Goal: Task Accomplishment & Management: Complete application form

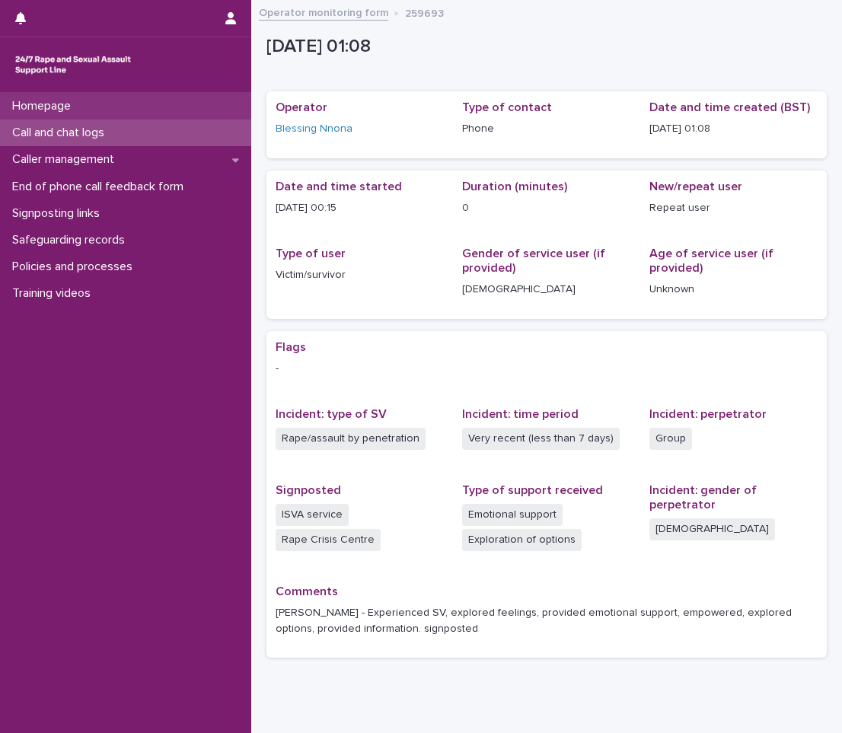
scroll to position [56, 0]
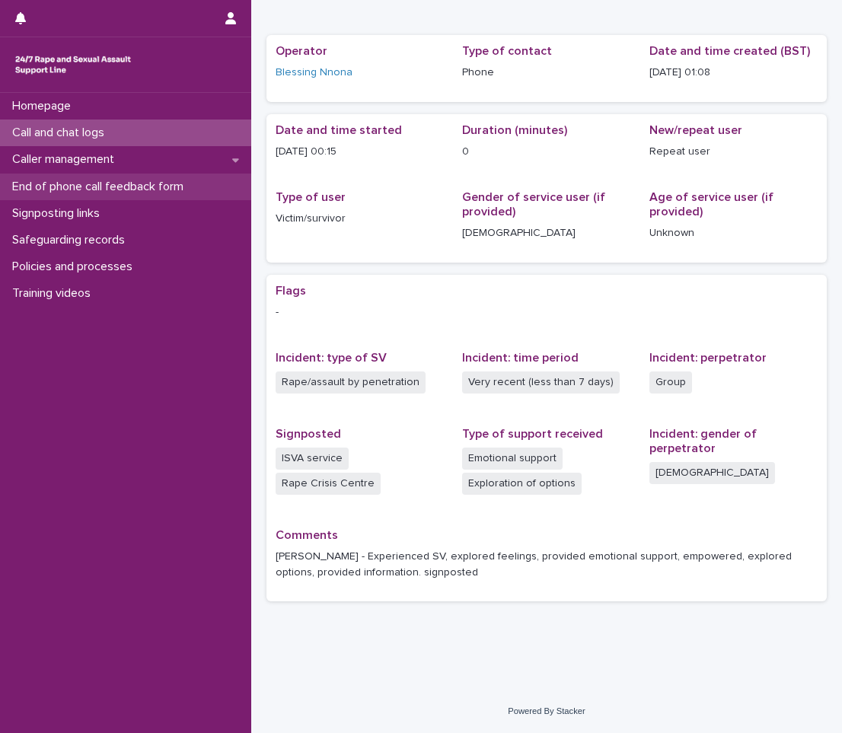
click at [112, 187] on p "End of phone call feedback form" at bounding box center [100, 187] width 189 height 14
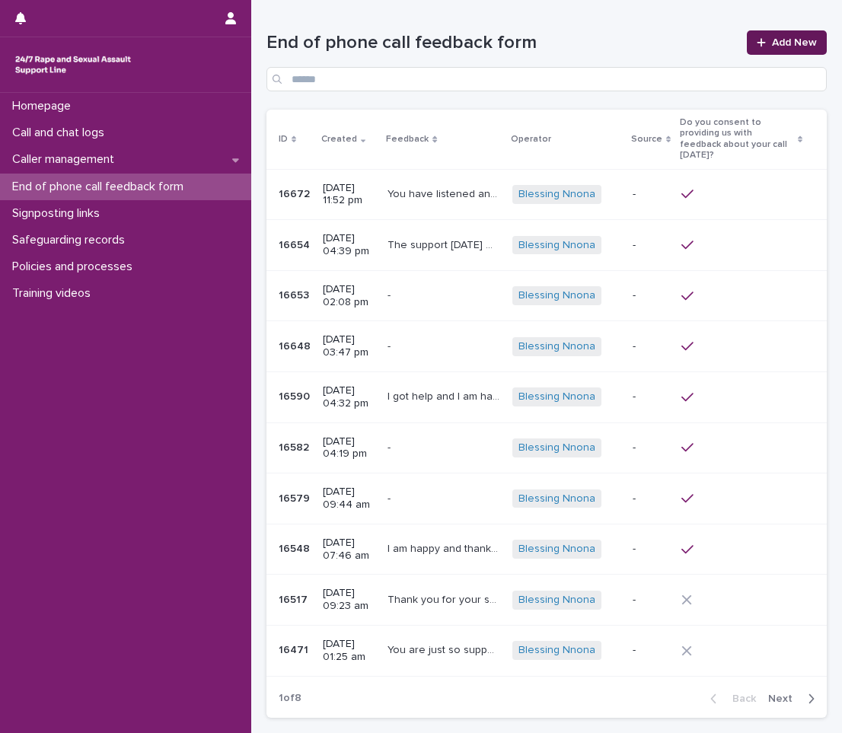
click at [768, 34] on link "Add New" at bounding box center [786, 42] width 80 height 24
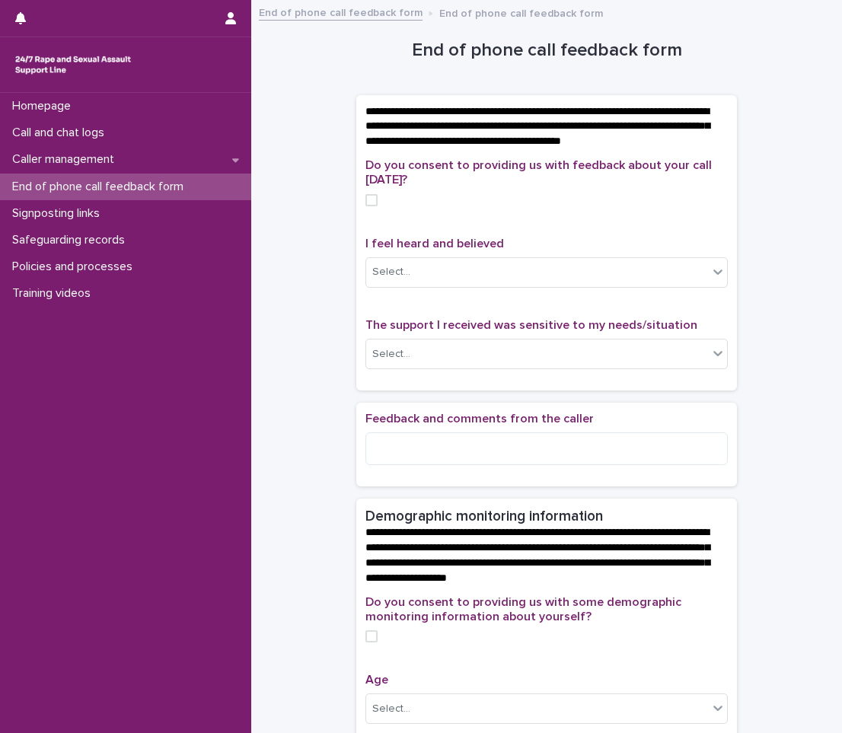
click at [367, 206] on span at bounding box center [371, 200] width 12 height 12
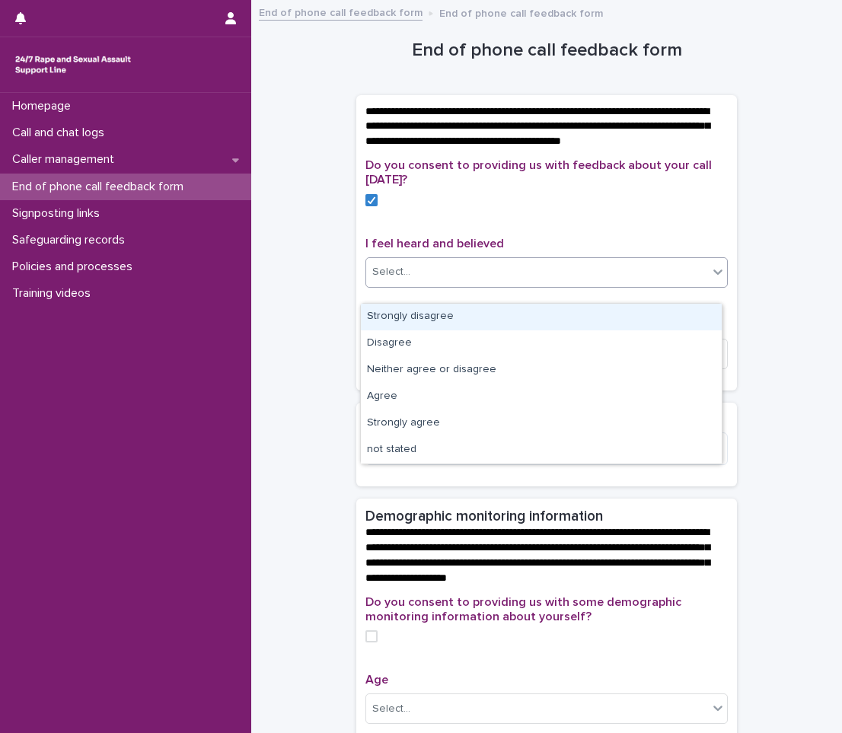
click at [447, 285] on div "Select..." at bounding box center [537, 271] width 342 height 25
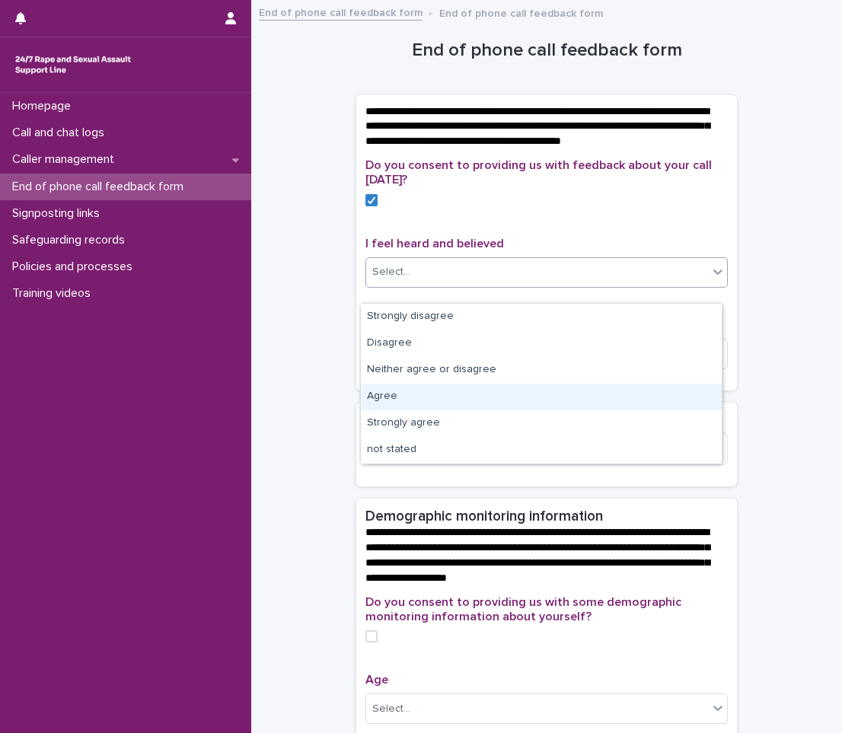
click at [454, 392] on div "Agree" at bounding box center [541, 396] width 361 height 27
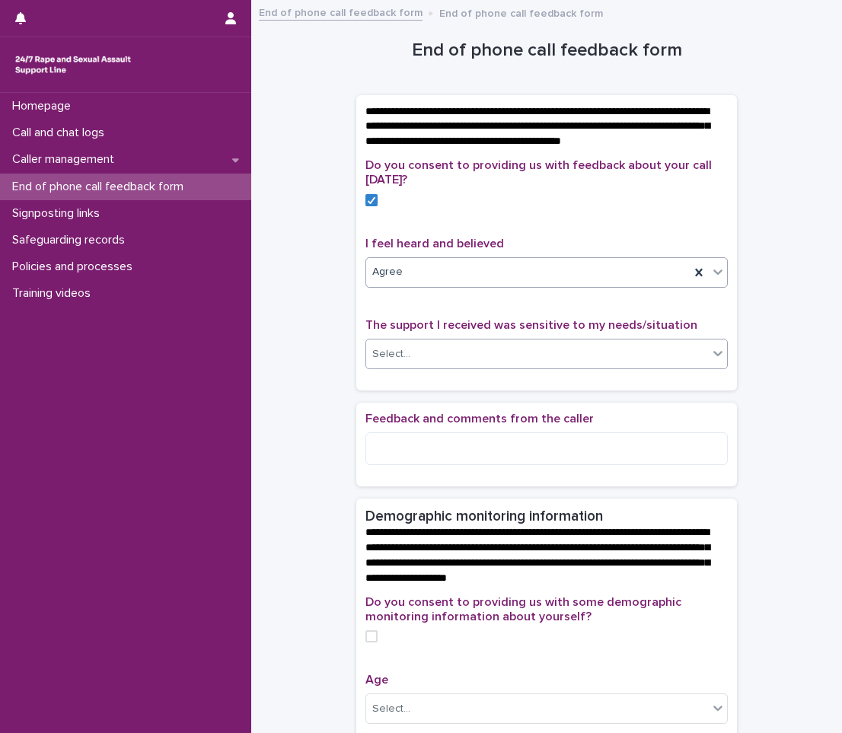
click at [465, 364] on div "Select..." at bounding box center [537, 354] width 342 height 25
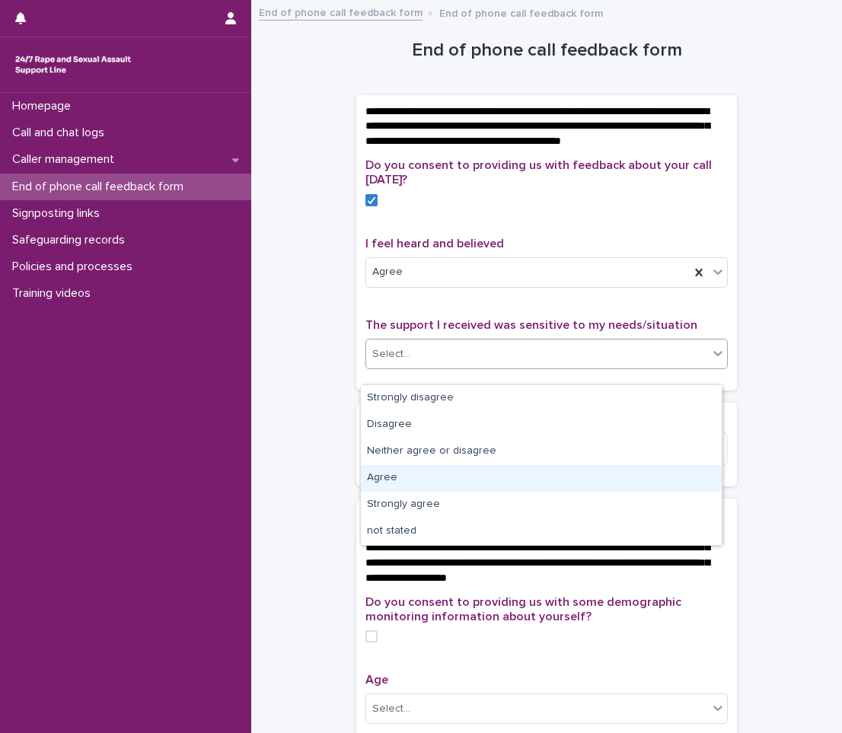
click at [466, 471] on div "Agree" at bounding box center [541, 478] width 361 height 27
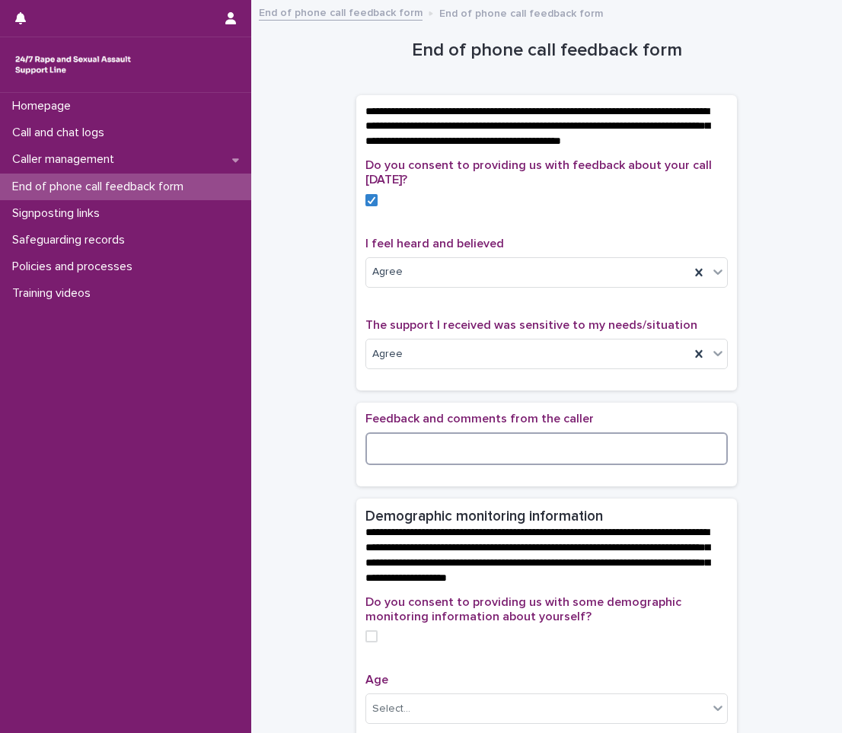
click at [466, 465] on textarea at bounding box center [546, 448] width 362 height 33
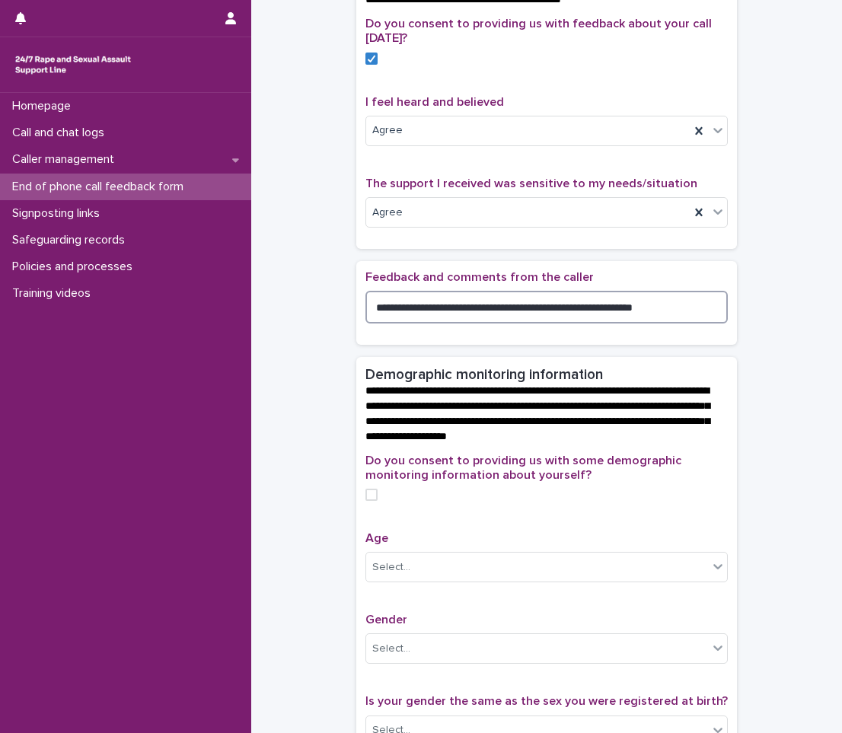
scroll to position [152, 0]
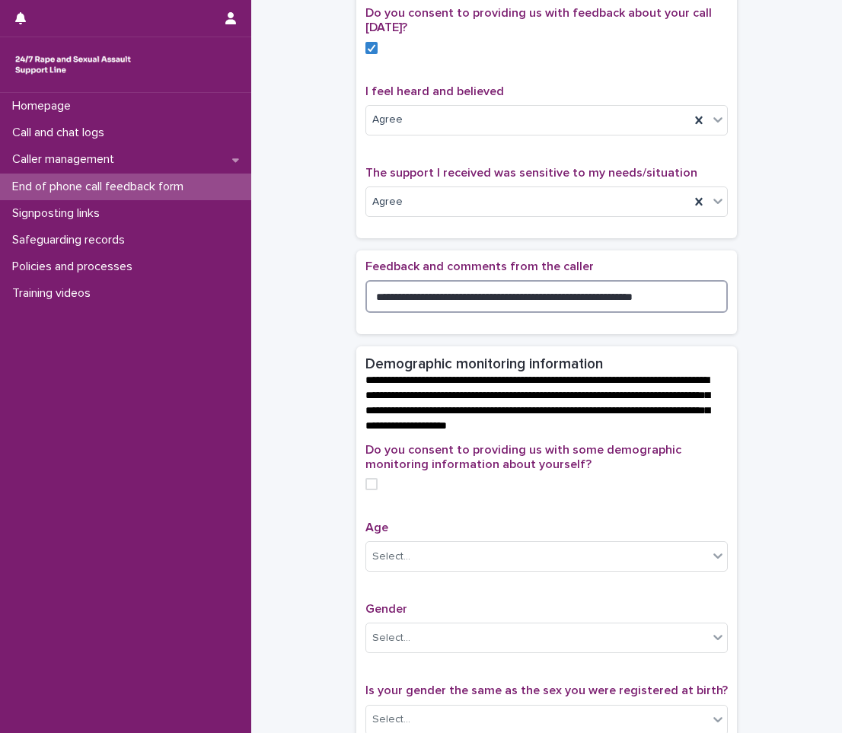
click at [370, 490] on span at bounding box center [371, 484] width 12 height 12
click at [442, 569] on div "Select..." at bounding box center [537, 556] width 342 height 25
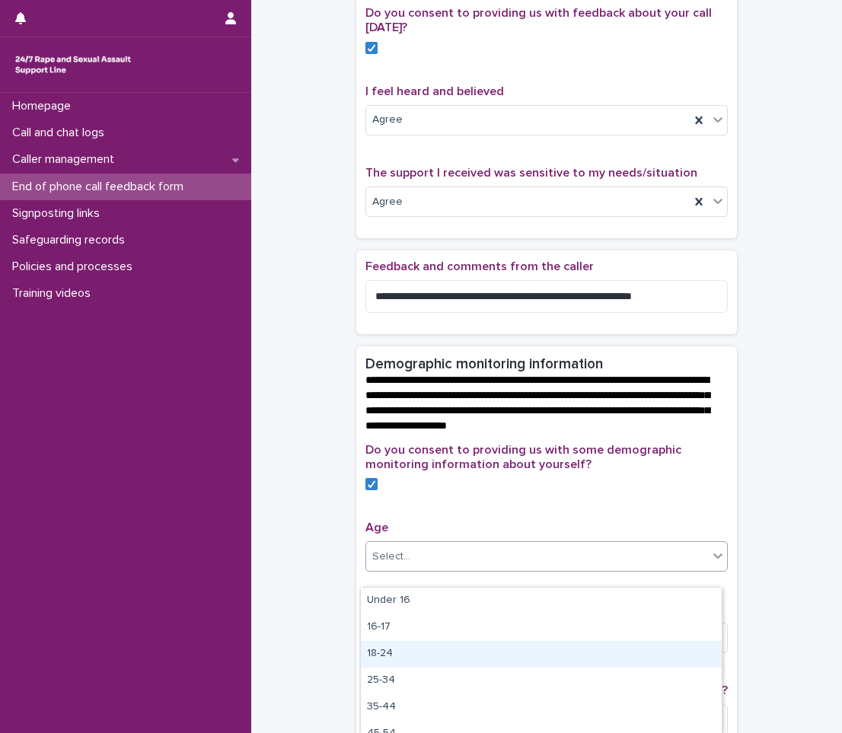
scroll to position [76, 0]
drag, startPoint x: 435, startPoint y: 606, endPoint x: 402, endPoint y: 656, distance: 59.7
click at [402, 656] on div "45-54" at bounding box center [541, 657] width 361 height 27
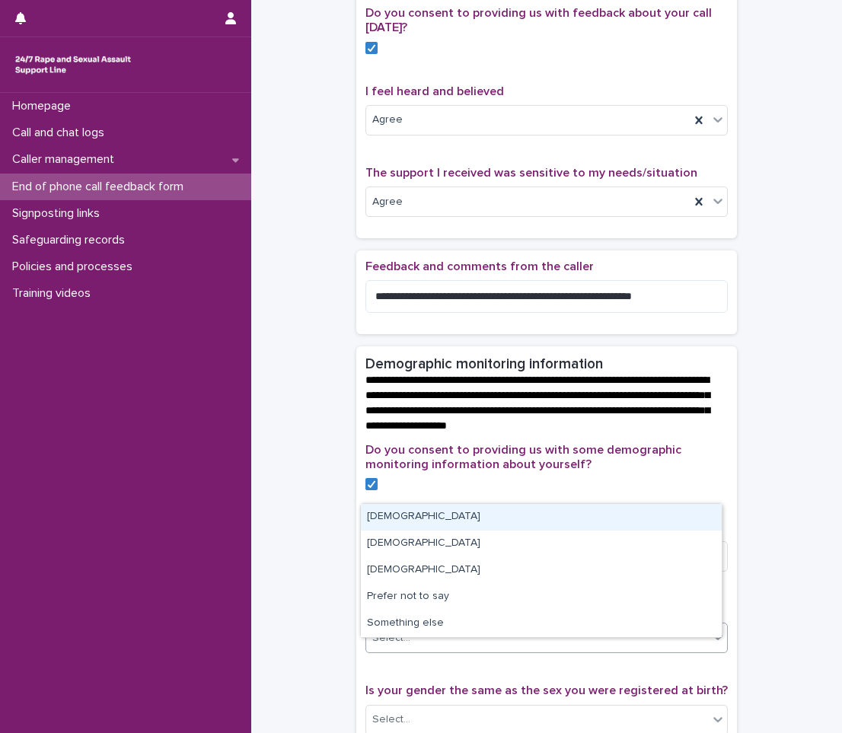
click at [401, 646] on div "Select..." at bounding box center [391, 638] width 38 height 16
click at [411, 520] on div "[DEMOGRAPHIC_DATA]" at bounding box center [541, 517] width 361 height 27
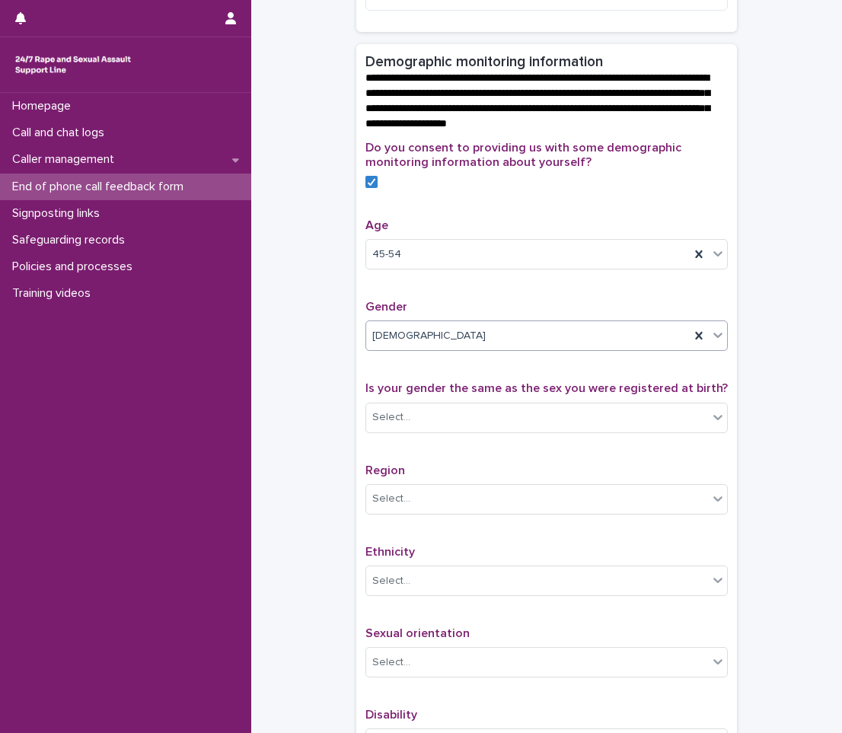
scroll to position [457, 0]
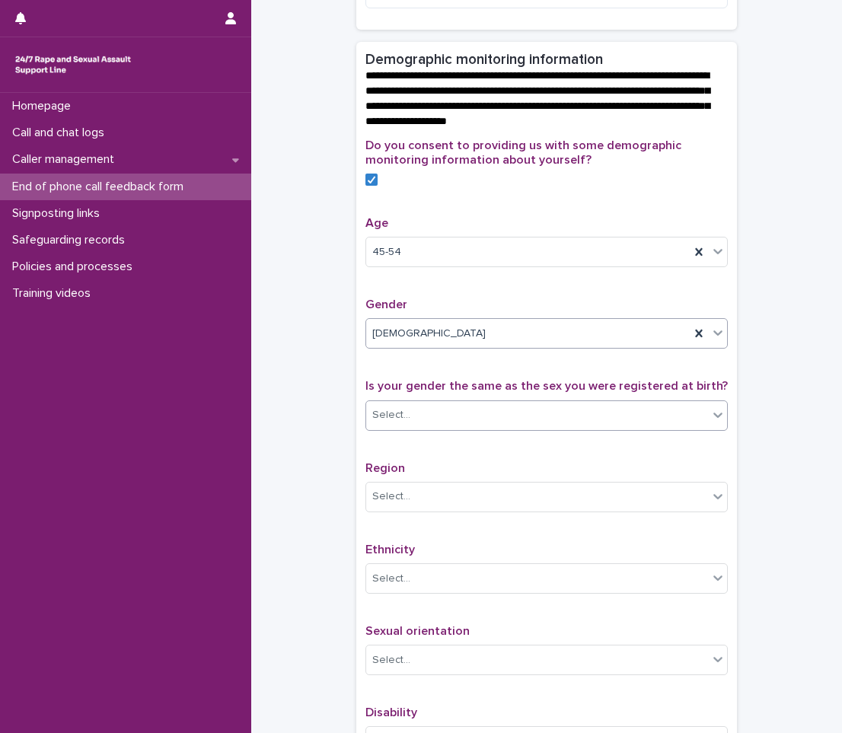
click at [420, 427] on div "Select..." at bounding box center [537, 415] width 342 height 25
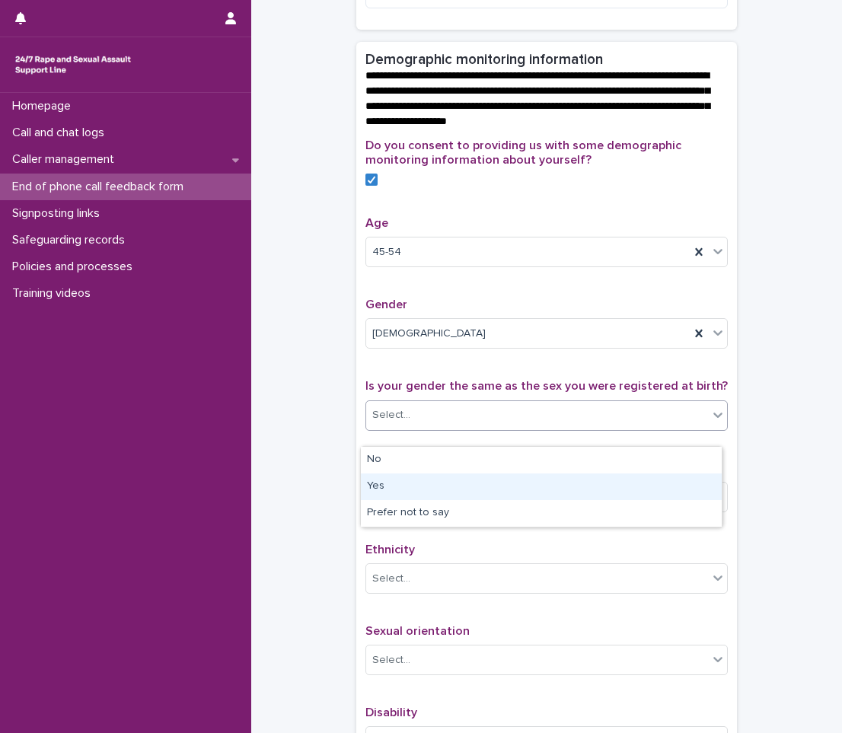
click at [414, 482] on div "Yes" at bounding box center [541, 486] width 361 height 27
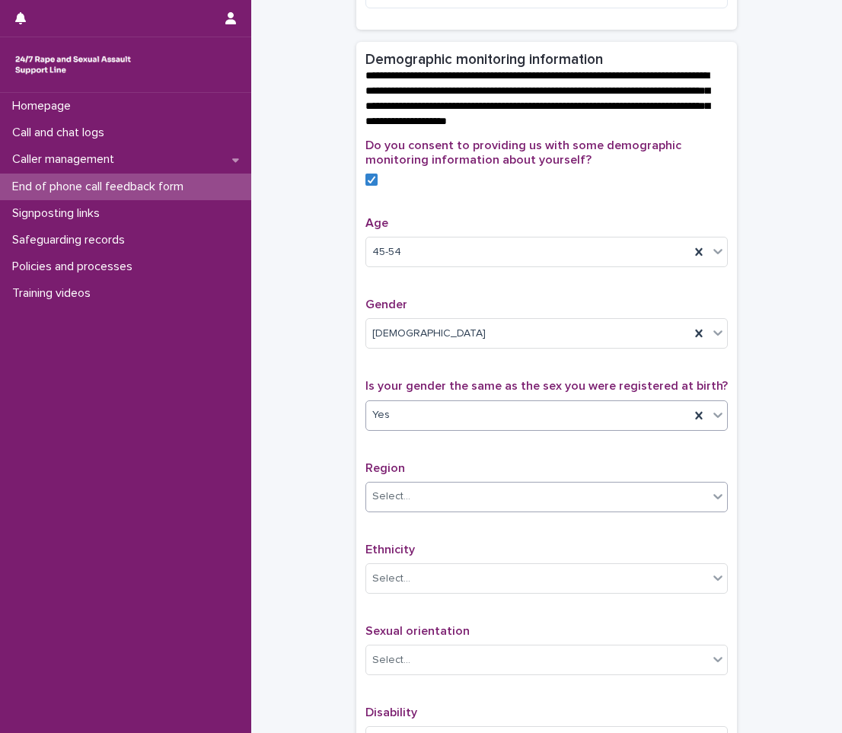
click at [445, 509] on div "Select..." at bounding box center [537, 496] width 342 height 25
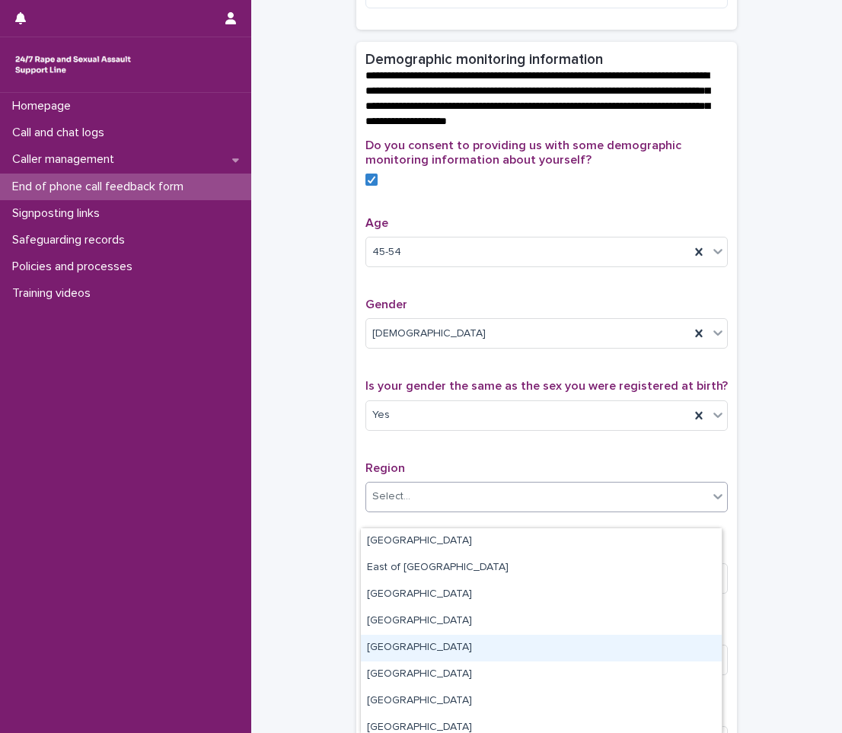
drag, startPoint x: 416, startPoint y: 632, endPoint x: 400, endPoint y: 665, distance: 36.4
click at [416, 655] on div "[GEOGRAPHIC_DATA]" at bounding box center [541, 648] width 361 height 27
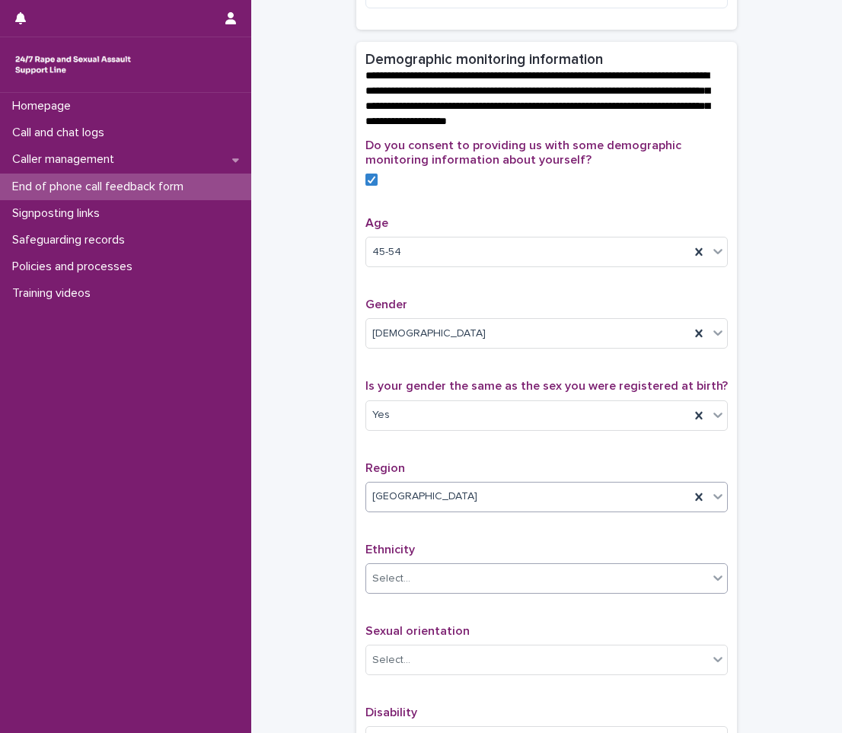
click at [372, 587] on div "Select..." at bounding box center [391, 579] width 38 height 16
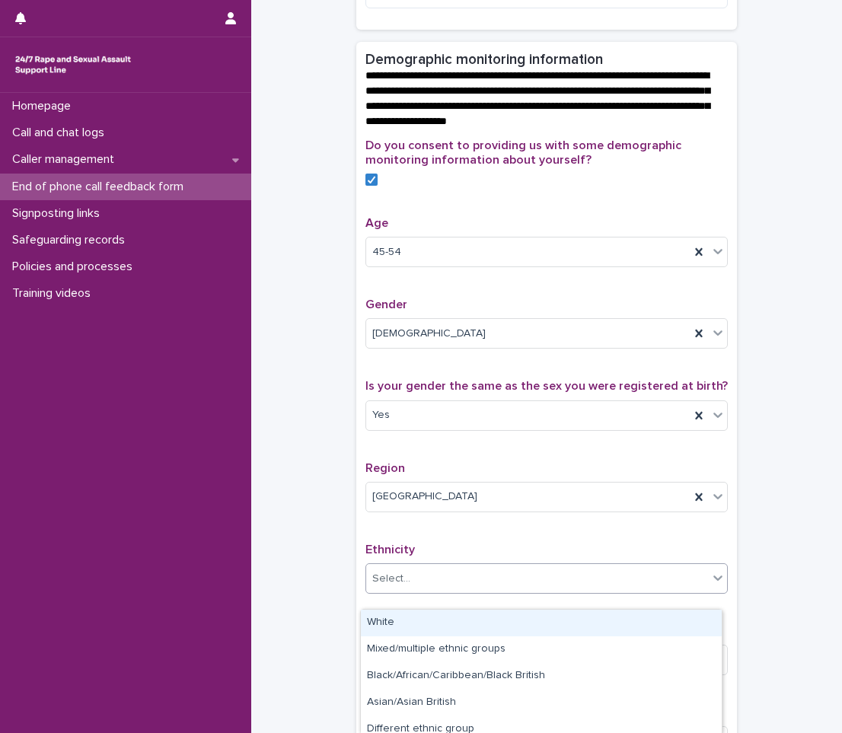
click at [373, 616] on div "White" at bounding box center [541, 622] width 361 height 27
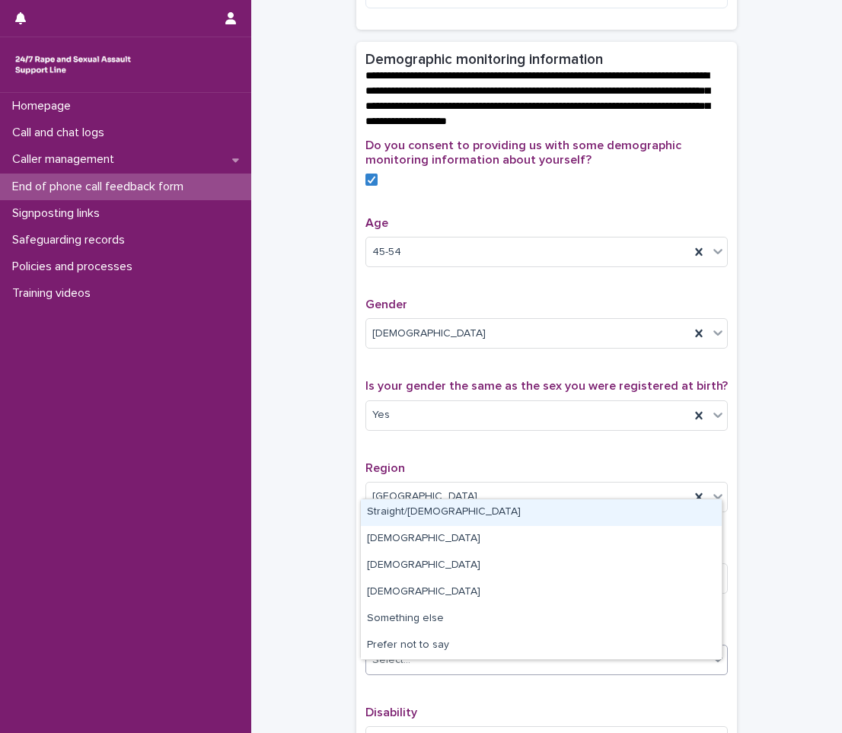
click at [425, 673] on div "Select..." at bounding box center [537, 660] width 342 height 25
drag, startPoint x: 406, startPoint y: 529, endPoint x: 410, endPoint y: 507, distance: 22.5
click at [410, 507] on div "Straight/[DEMOGRAPHIC_DATA]" at bounding box center [541, 512] width 361 height 27
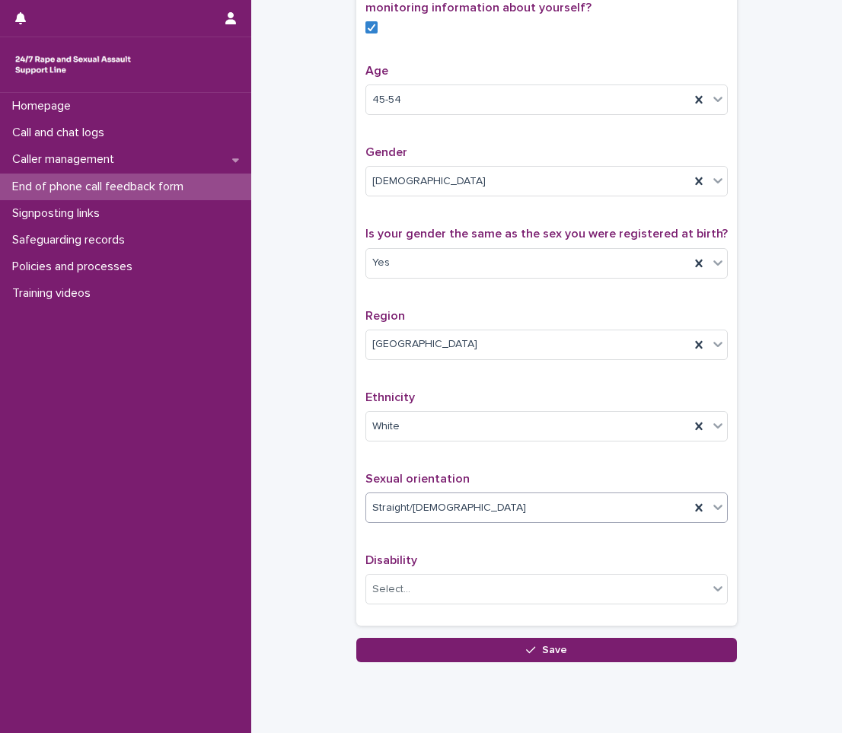
scroll to position [673, 0]
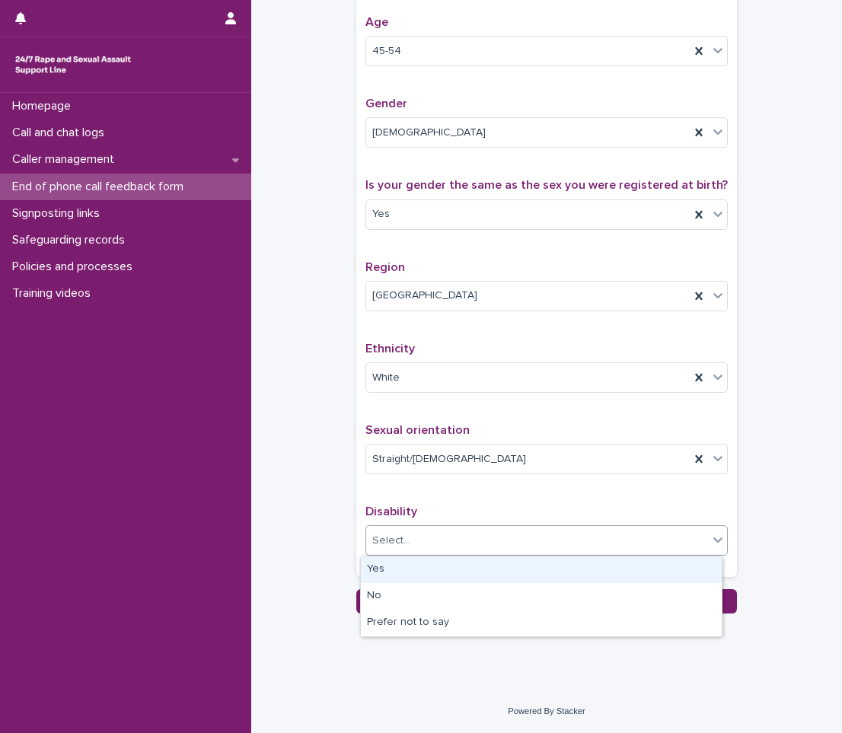
click at [436, 540] on div "Select..." at bounding box center [537, 540] width 342 height 25
click at [441, 562] on div "Yes" at bounding box center [541, 569] width 361 height 27
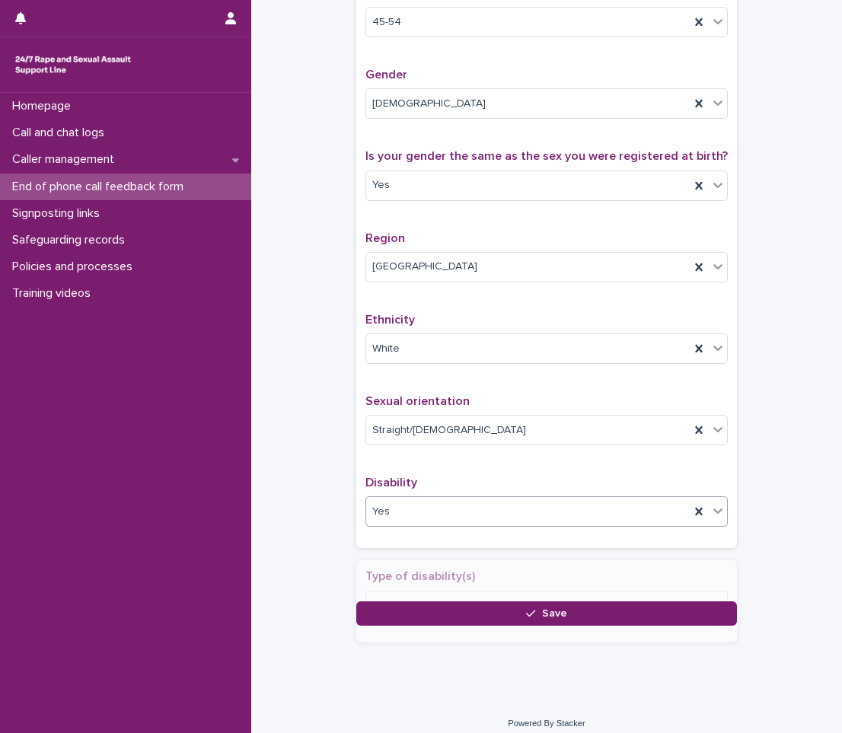
scroll to position [719, 0]
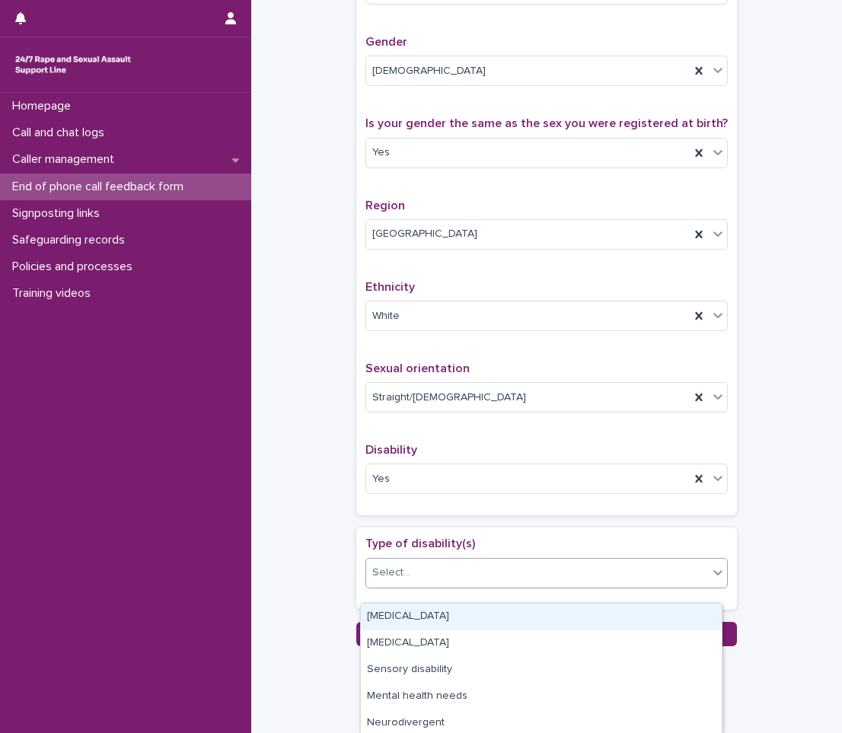
click at [444, 579] on div "Select..." at bounding box center [537, 572] width 342 height 25
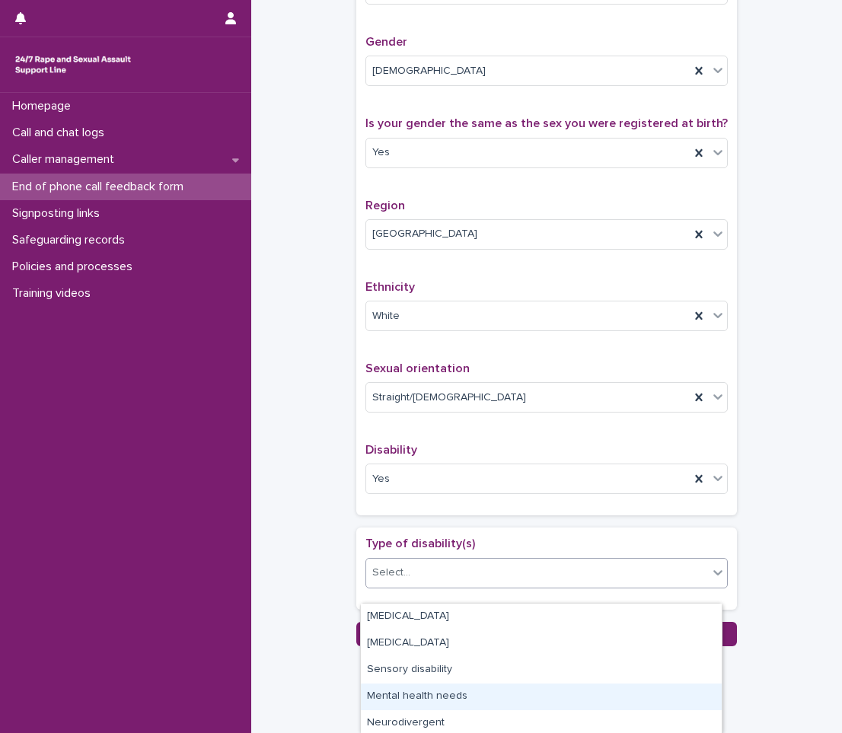
click at [387, 689] on div "Mental health needs" at bounding box center [541, 696] width 361 height 27
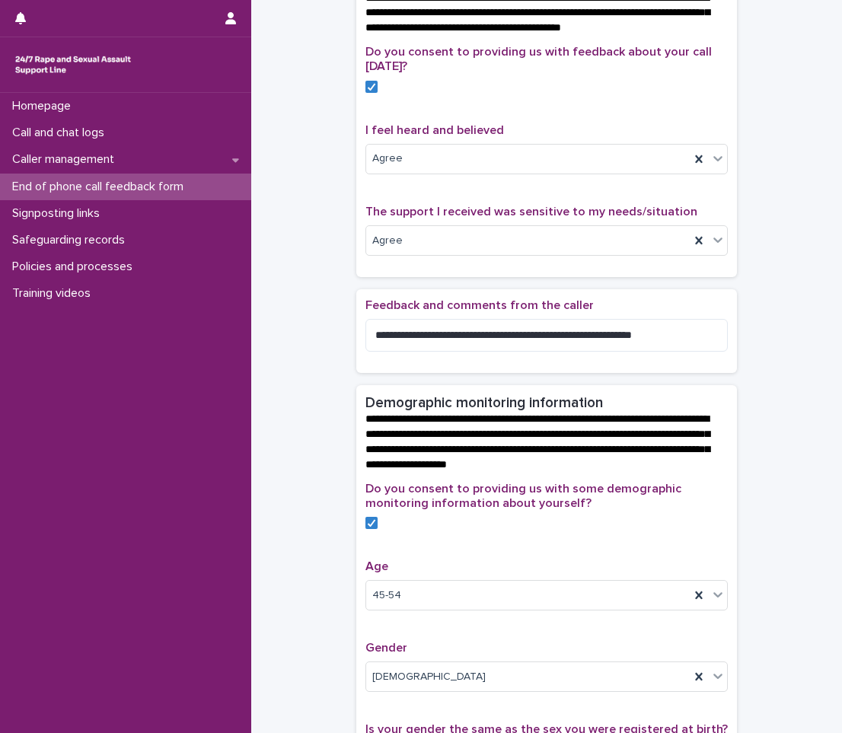
scroll to position [110, 0]
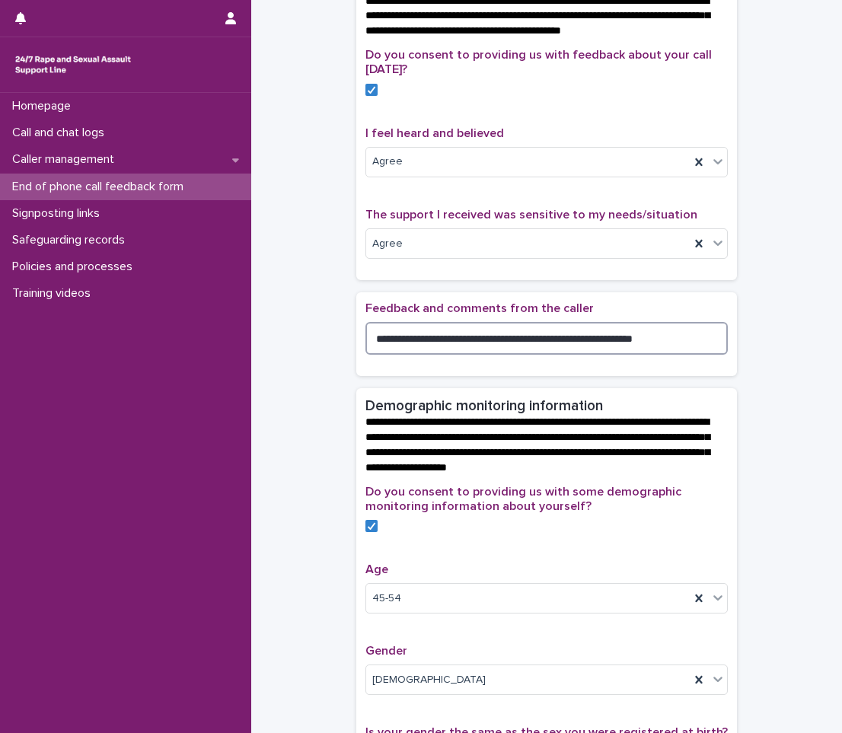
click at [671, 348] on textarea "**********" at bounding box center [546, 338] width 362 height 33
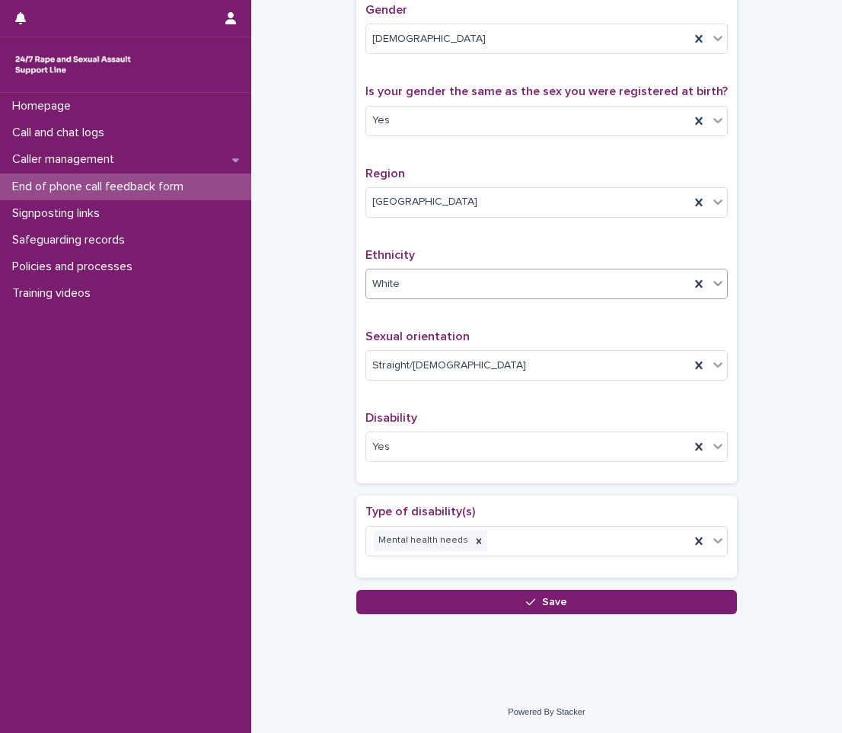
scroll to position [766, 0]
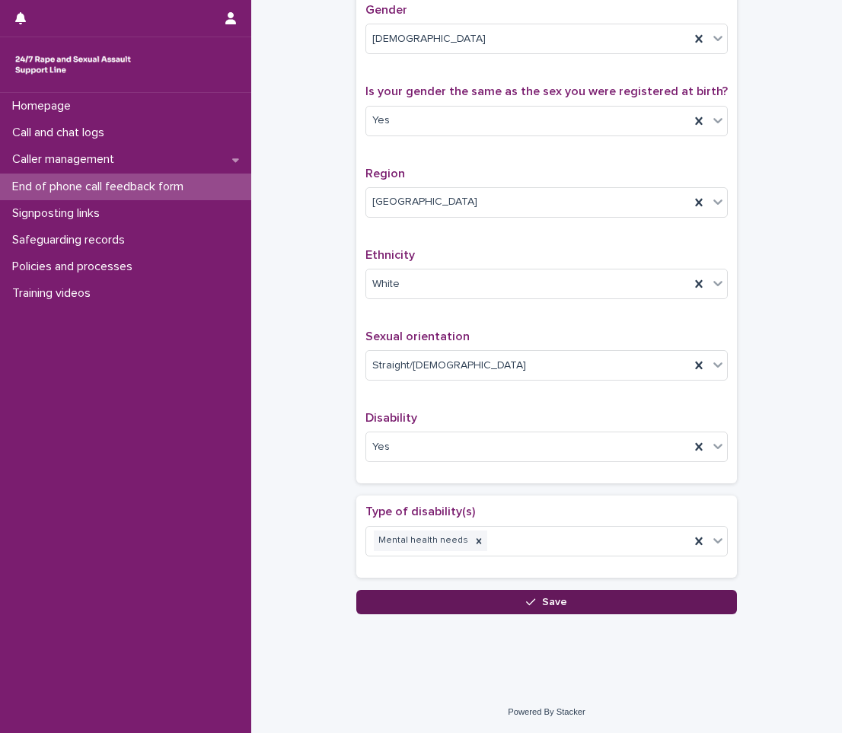
type textarea "**********"
click at [595, 601] on button "Save" at bounding box center [546, 602] width 380 height 24
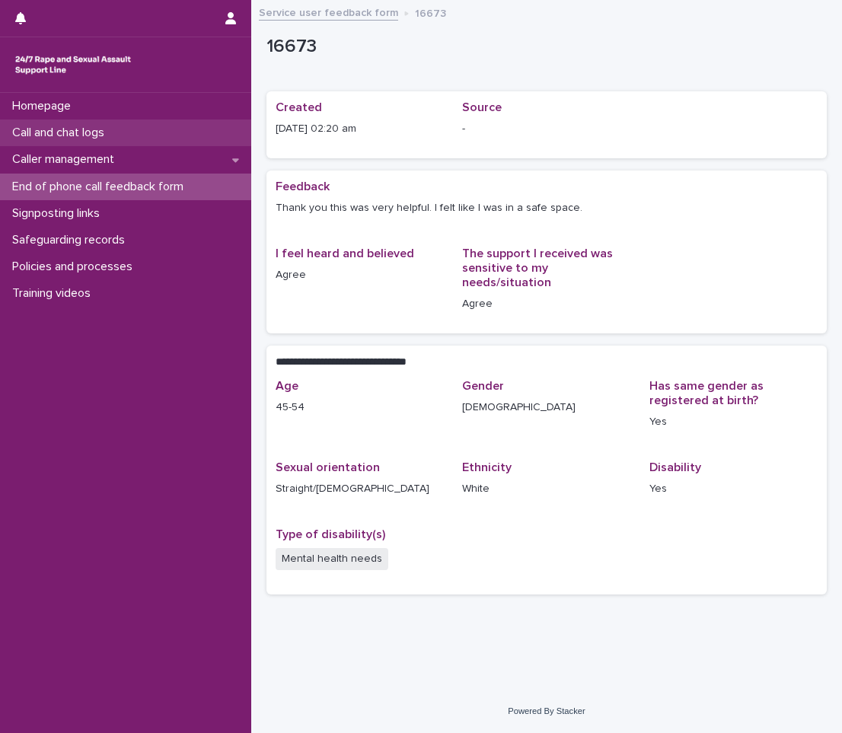
click at [143, 129] on div "Call and chat logs" at bounding box center [125, 132] width 251 height 27
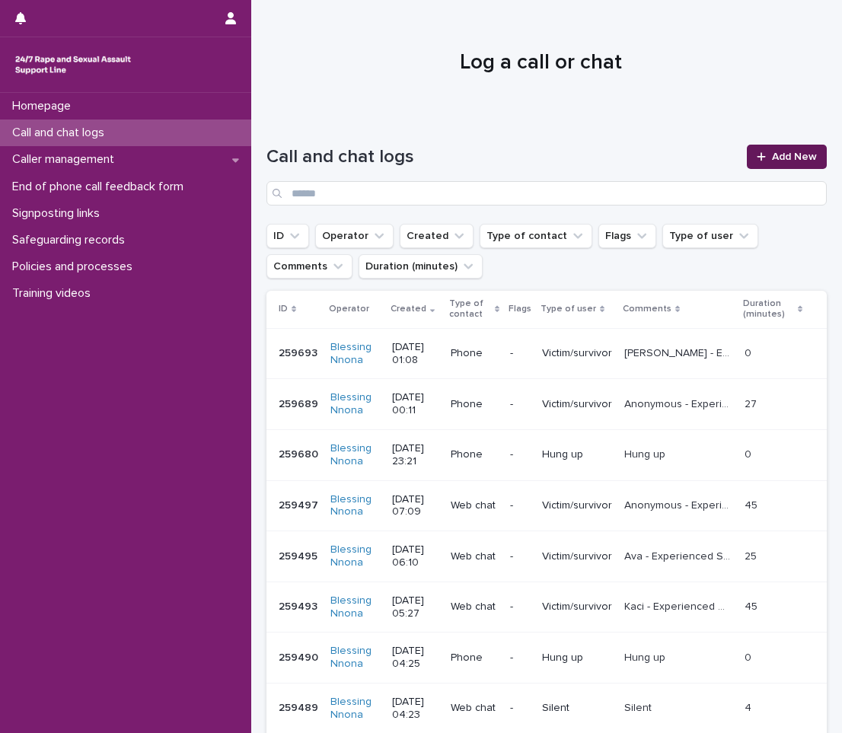
click at [746, 149] on link "Add New" at bounding box center [786, 157] width 80 height 24
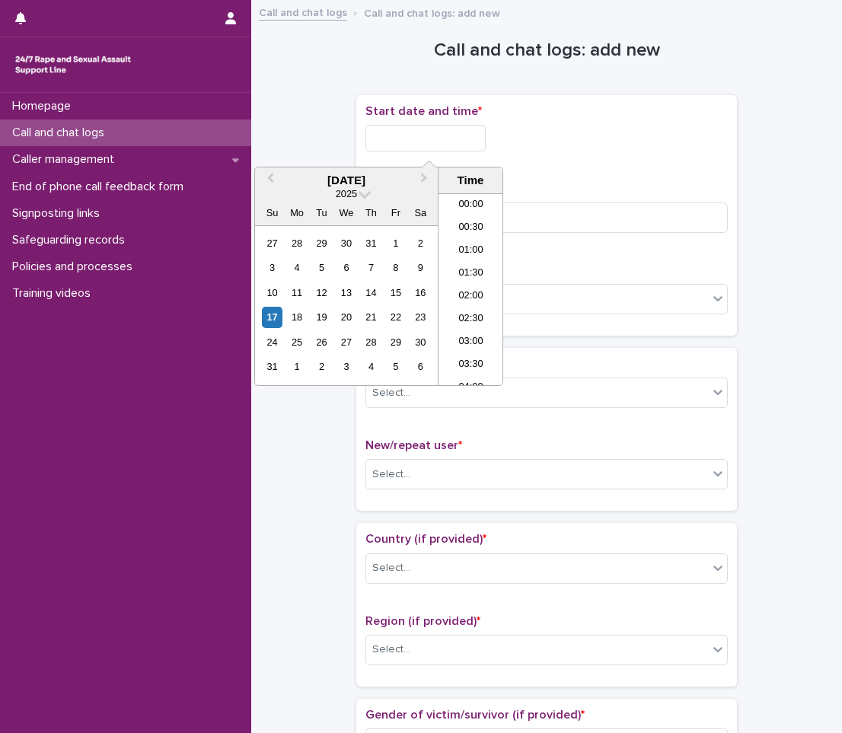
click at [441, 140] on input "text" at bounding box center [425, 138] width 120 height 27
click at [267, 320] on div "17" at bounding box center [272, 317] width 21 height 21
click at [475, 246] on li "01:00" at bounding box center [470, 243] width 65 height 23
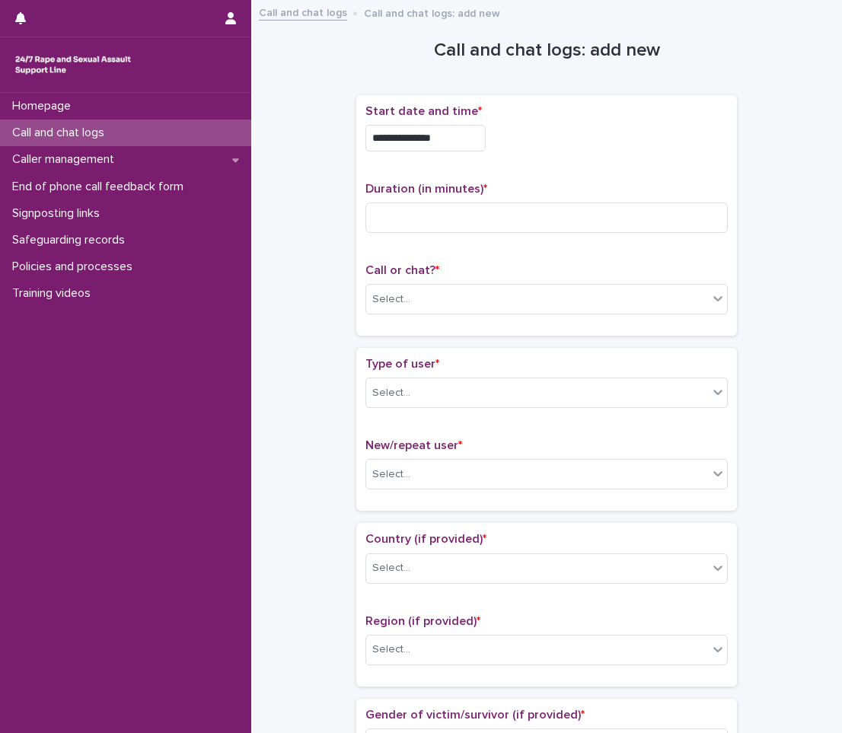
click at [460, 138] on input "**********" at bounding box center [425, 138] width 120 height 27
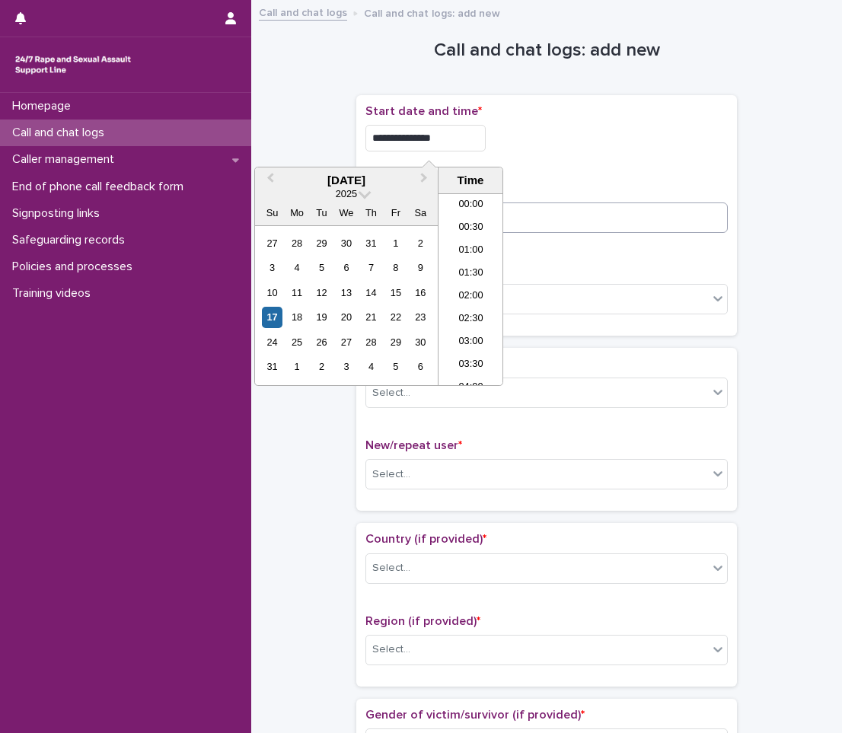
type input "**********"
click at [620, 218] on input at bounding box center [546, 217] width 362 height 30
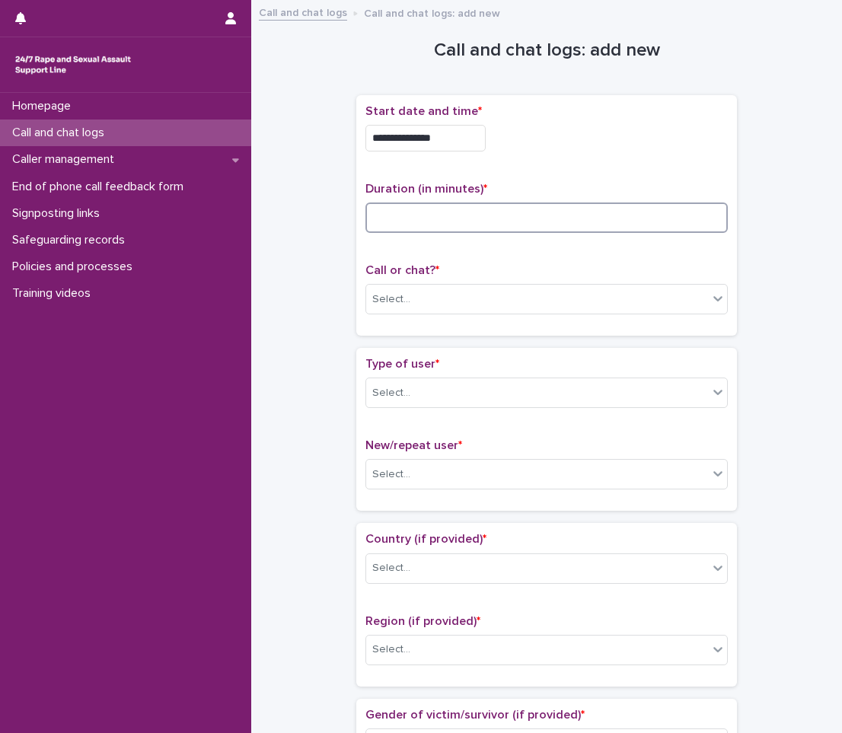
click at [617, 224] on input at bounding box center [546, 217] width 362 height 30
type input "**"
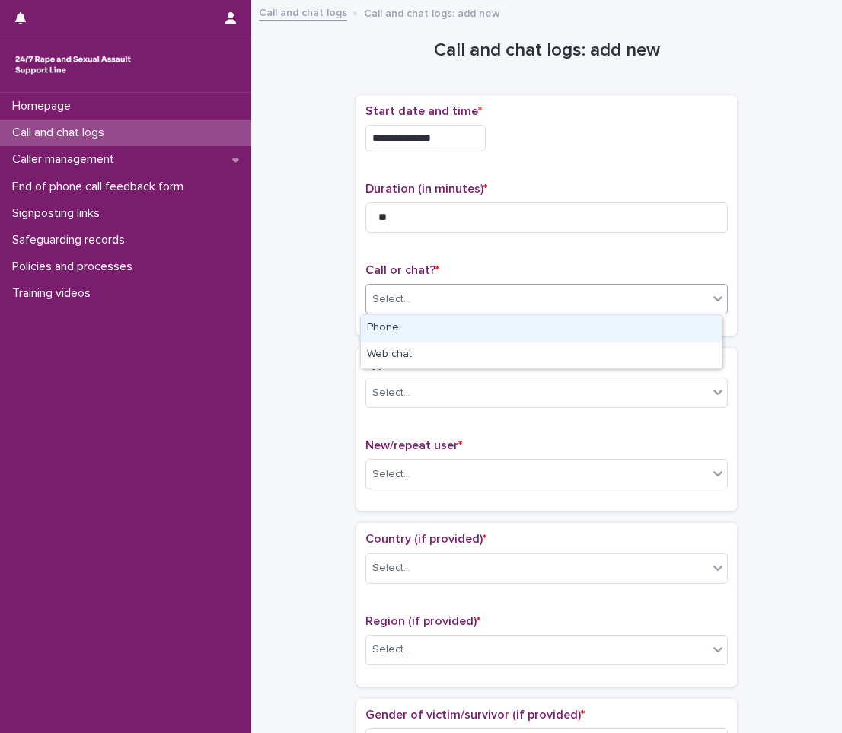
click at [606, 287] on div "Select..." at bounding box center [537, 299] width 342 height 25
click at [549, 326] on div "Phone" at bounding box center [541, 328] width 361 height 27
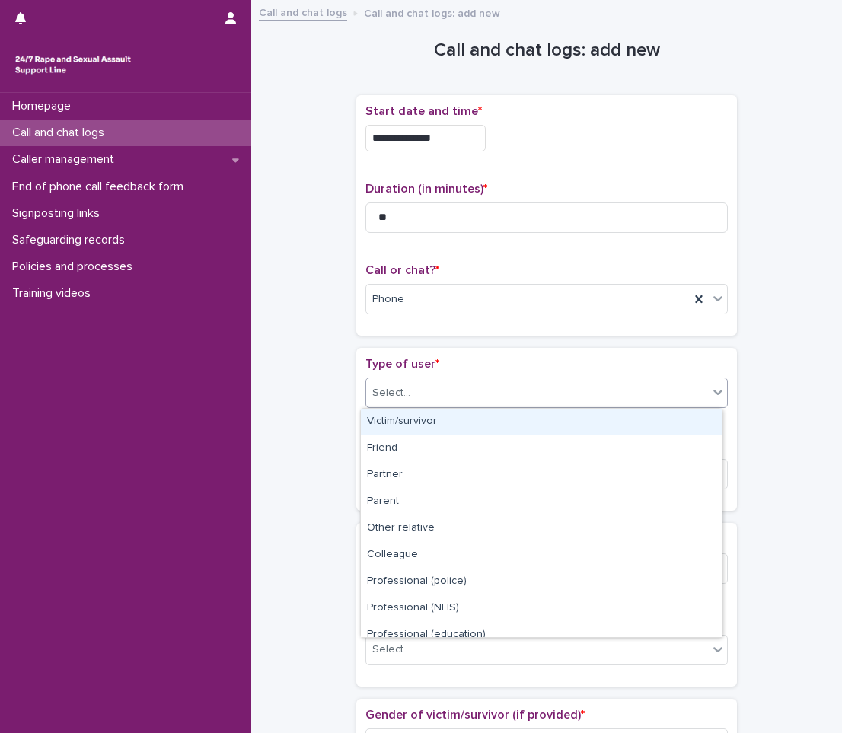
click at [526, 378] on div "Select..." at bounding box center [546, 392] width 362 height 30
click at [524, 422] on div "Victim/survivor" at bounding box center [541, 422] width 361 height 27
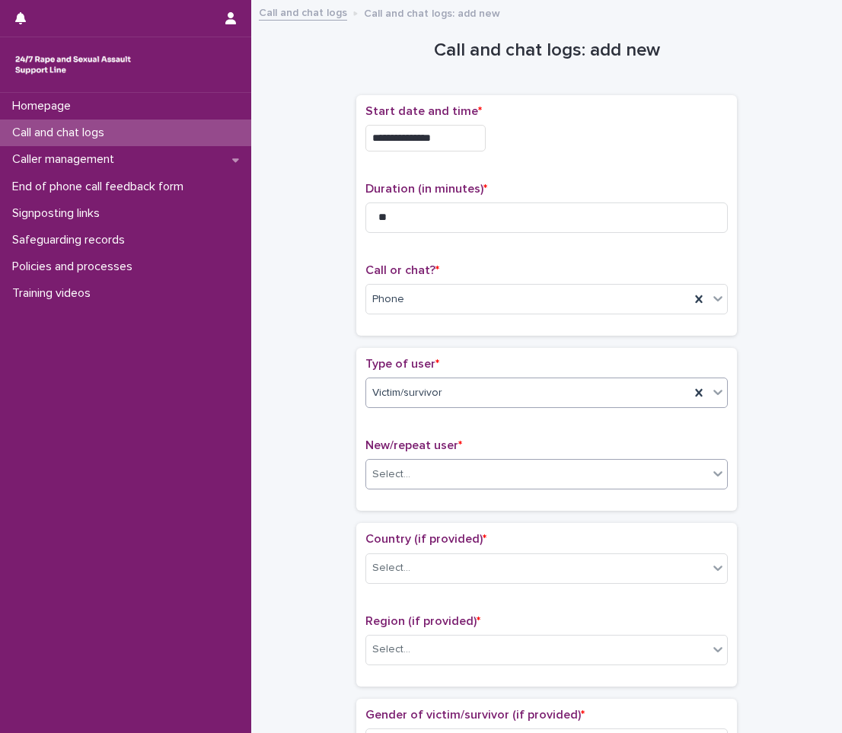
click at [504, 478] on div "Select..." at bounding box center [537, 474] width 342 height 25
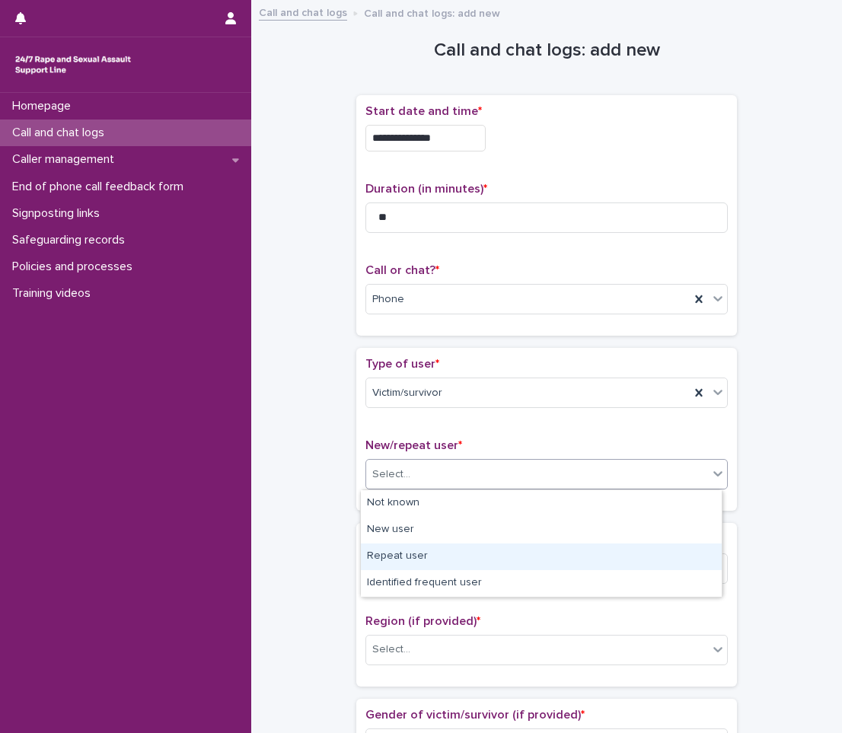
drag, startPoint x: 473, startPoint y: 574, endPoint x: 502, endPoint y: 558, distance: 33.7
click at [502, 558] on div "Repeat user" at bounding box center [541, 556] width 361 height 27
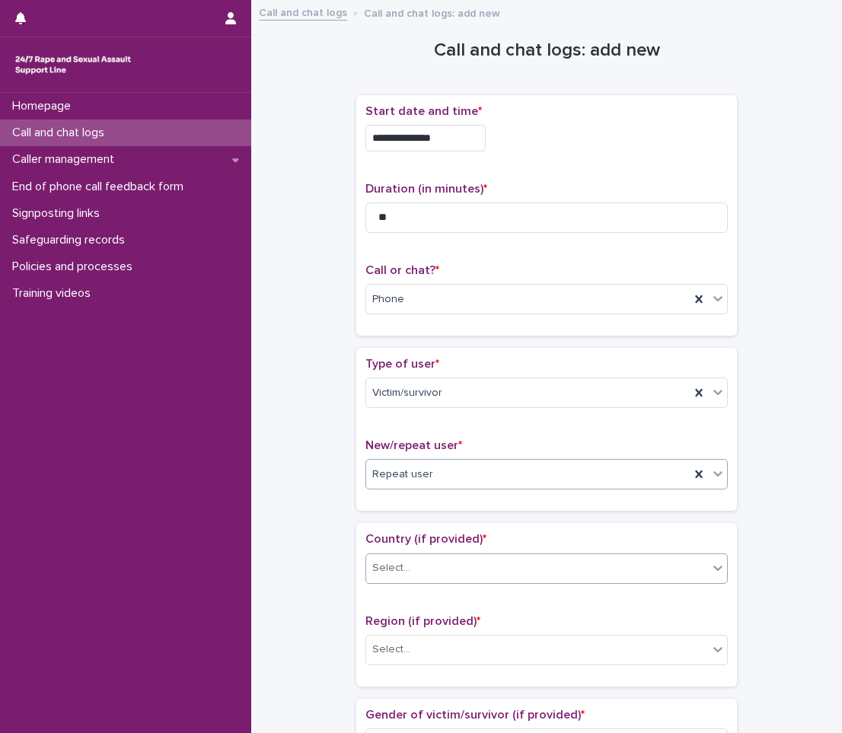
click at [503, 574] on div "Select..." at bounding box center [537, 567] width 342 height 25
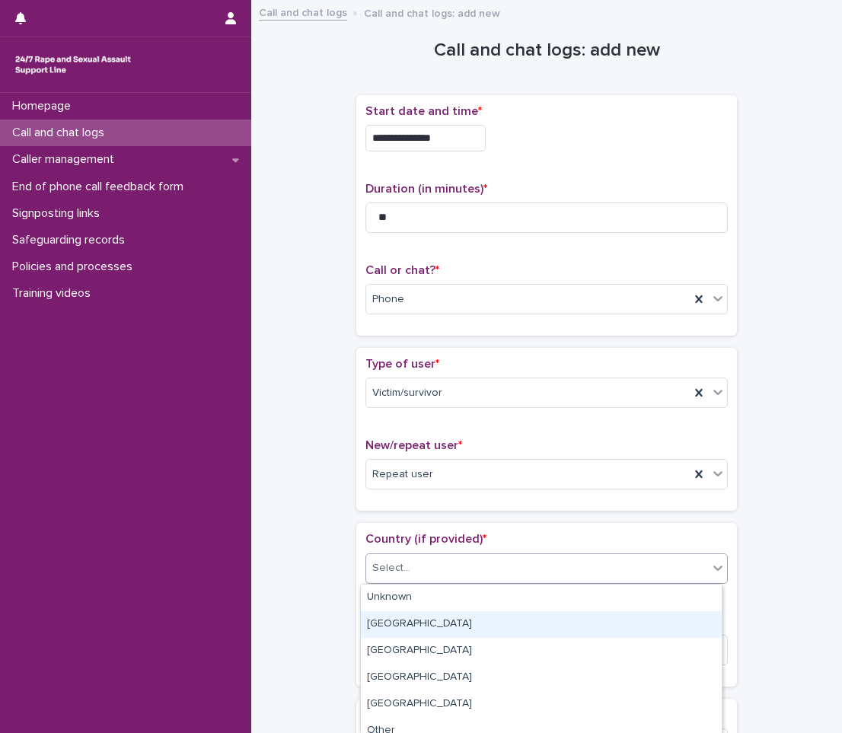
click at [473, 632] on div "[GEOGRAPHIC_DATA]" at bounding box center [541, 624] width 361 height 27
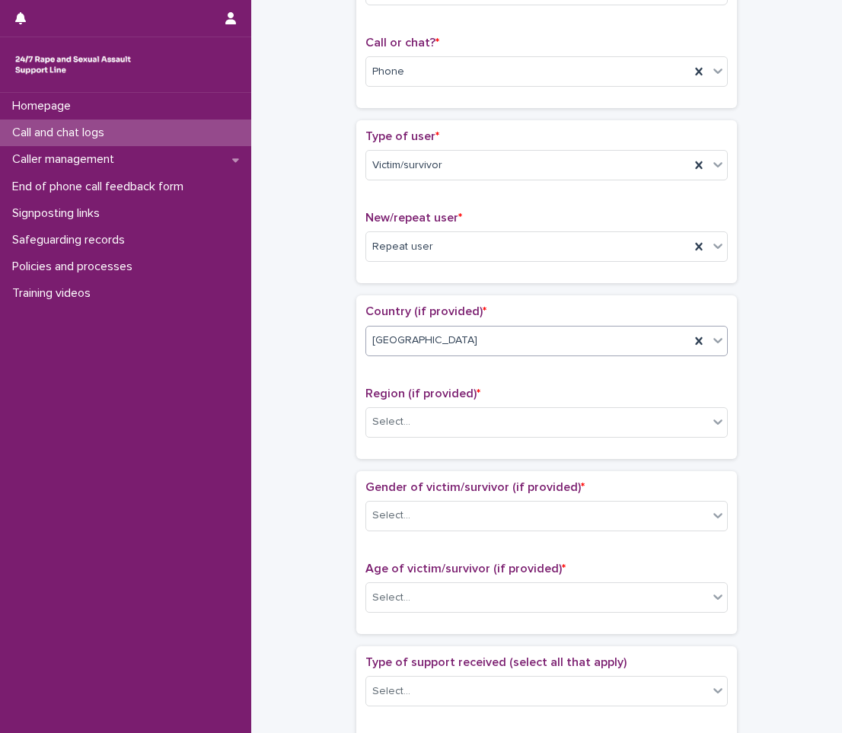
scroll to position [228, 0]
click at [508, 420] on div "Select..." at bounding box center [537, 421] width 342 height 25
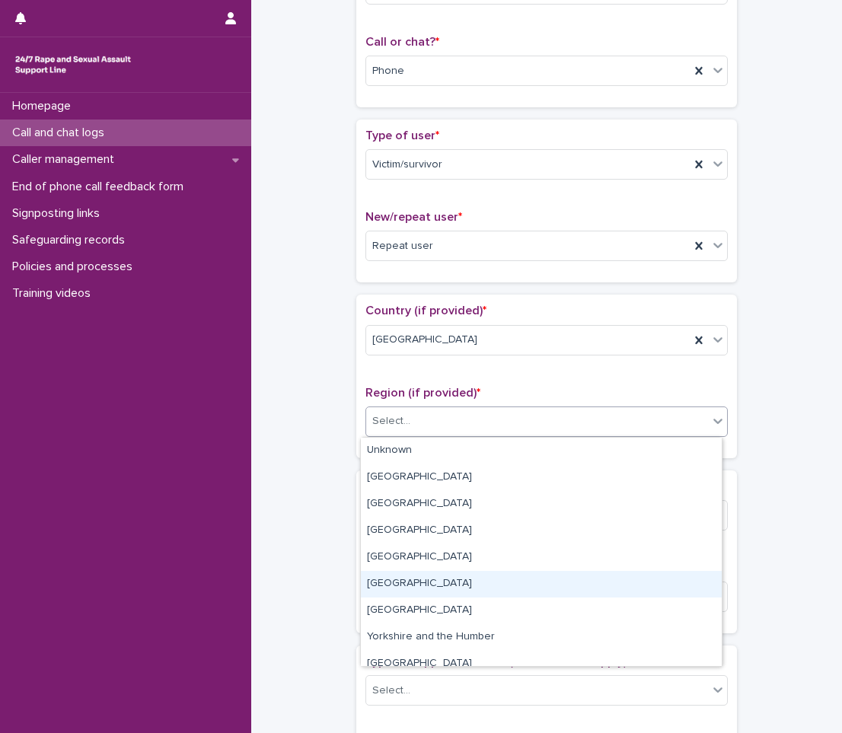
click at [409, 586] on div "[GEOGRAPHIC_DATA]" at bounding box center [541, 584] width 361 height 27
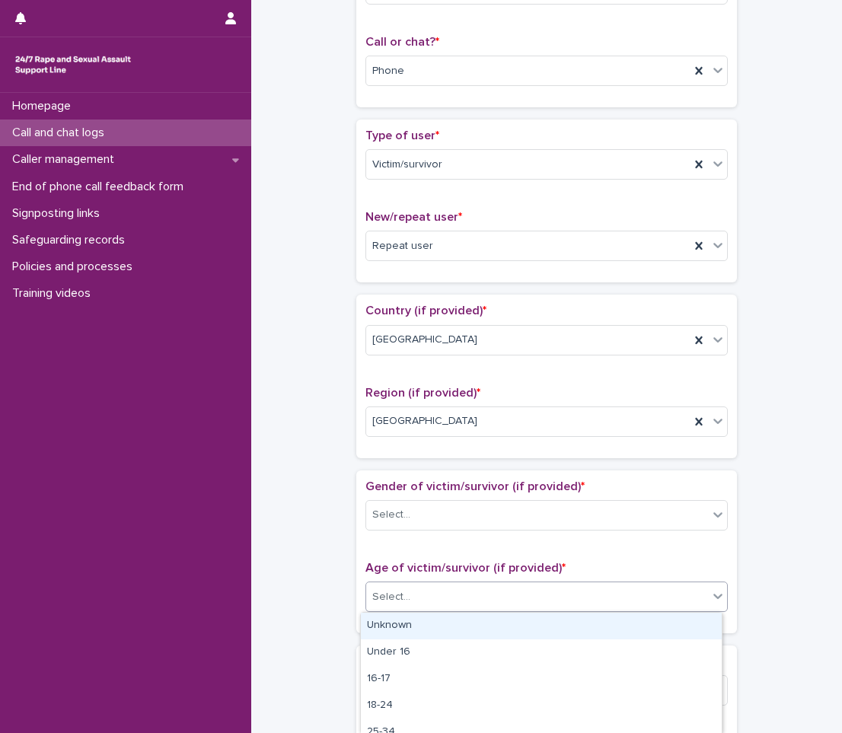
click at [409, 586] on div "Select..." at bounding box center [537, 596] width 342 height 25
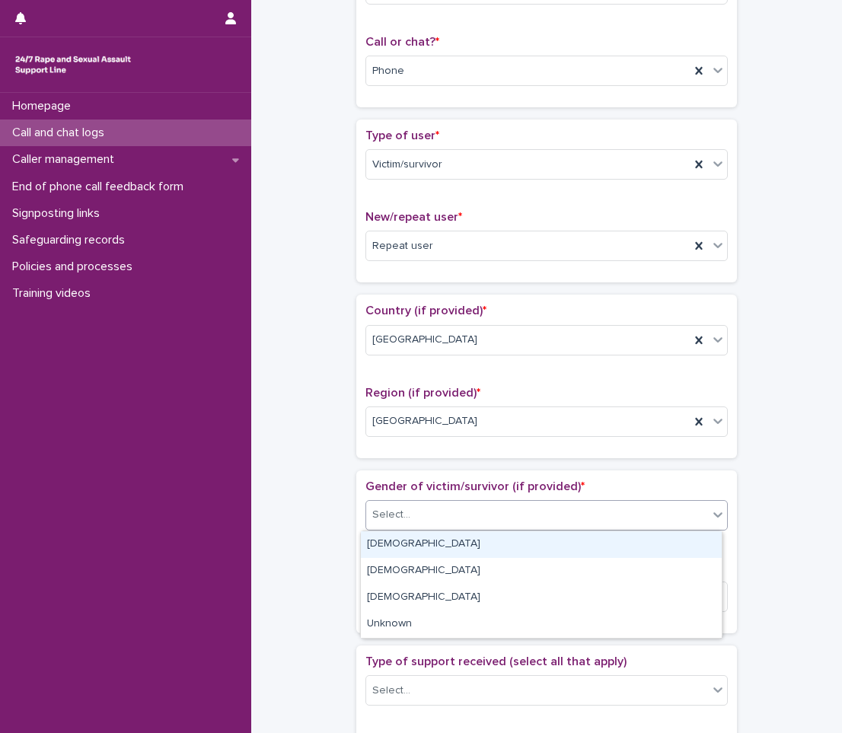
click at [453, 505] on div "Select..." at bounding box center [537, 514] width 342 height 25
click at [435, 548] on div "[DEMOGRAPHIC_DATA]" at bounding box center [541, 544] width 361 height 27
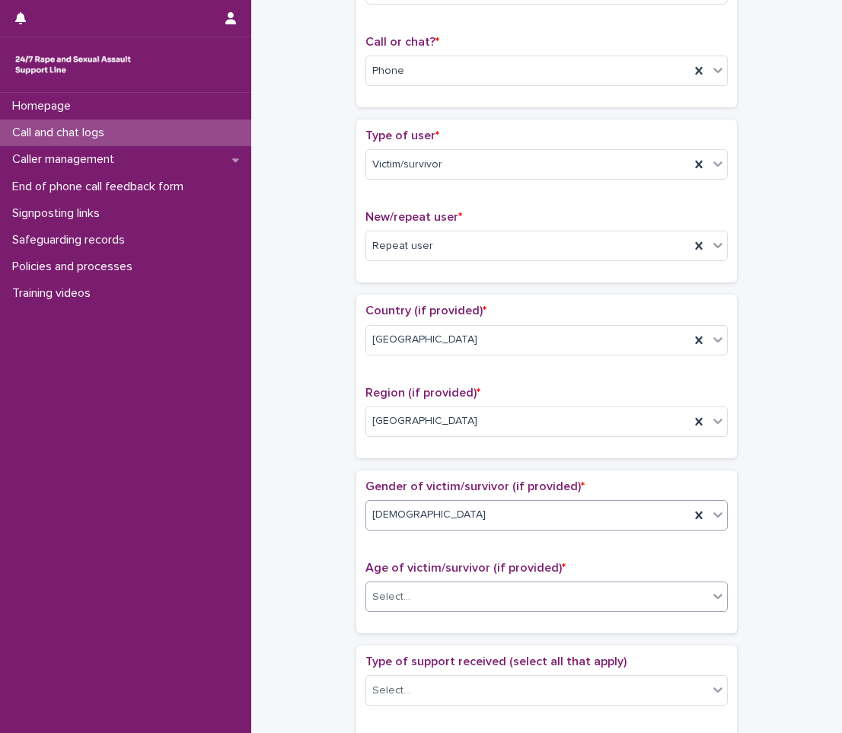
click at [435, 600] on div "Select..." at bounding box center [537, 596] width 342 height 25
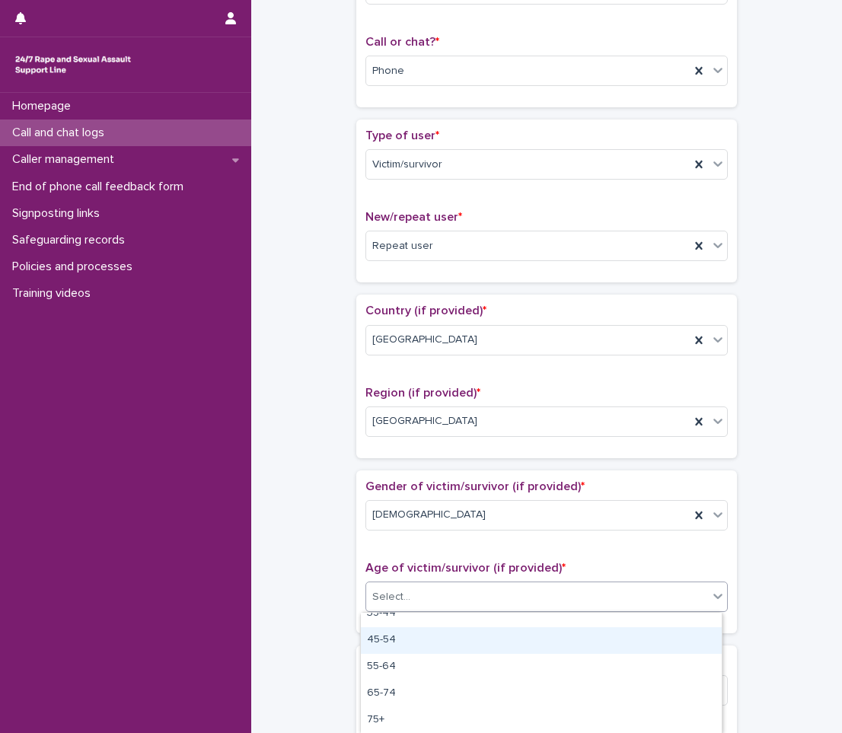
click at [396, 632] on div "45-54" at bounding box center [541, 640] width 361 height 27
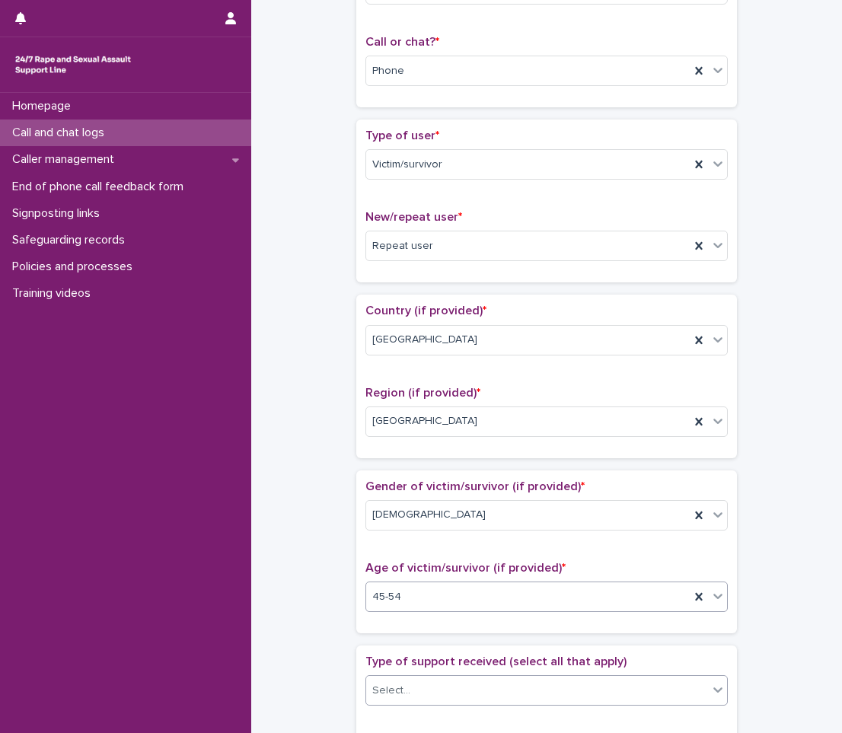
scroll to position [304, 0]
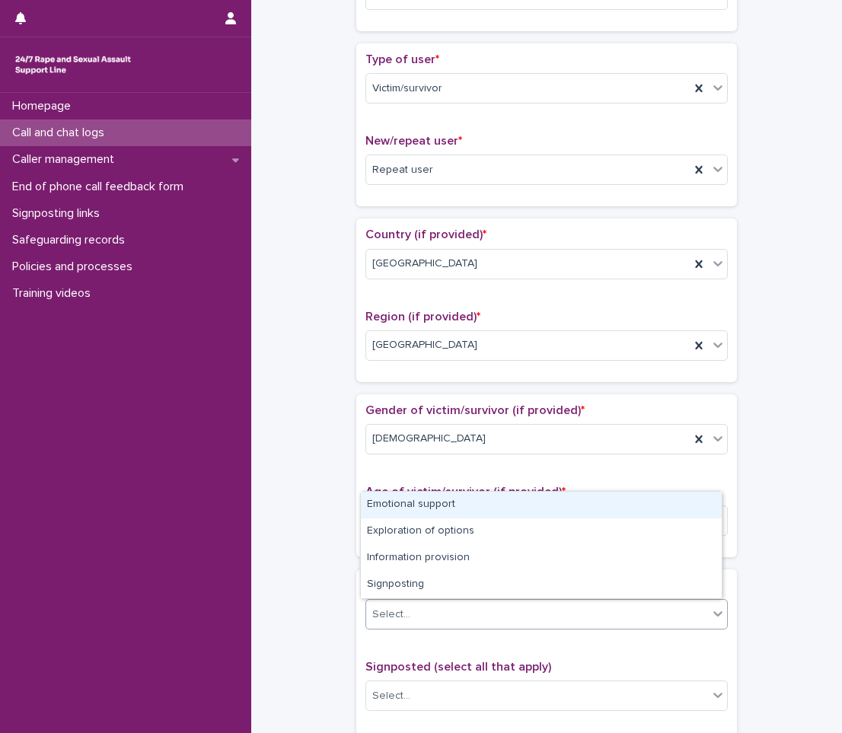
click at [424, 607] on div "Select..." at bounding box center [537, 614] width 342 height 25
drag, startPoint x: 404, startPoint y: 520, endPoint x: 407, endPoint y: 510, distance: 10.3
click at [407, 510] on div "Emotional support" at bounding box center [541, 505] width 361 height 27
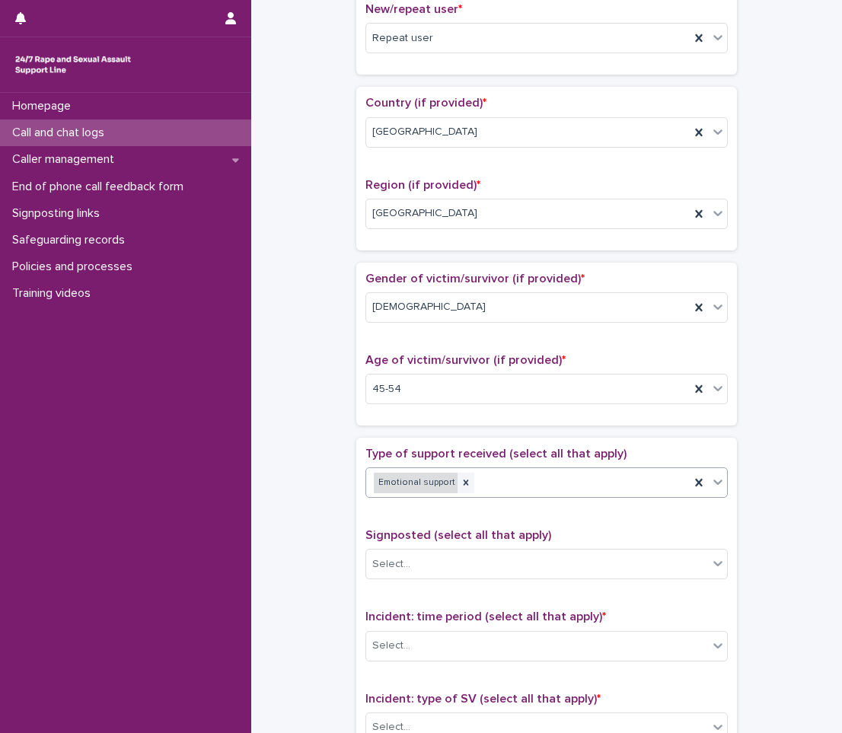
scroll to position [457, 0]
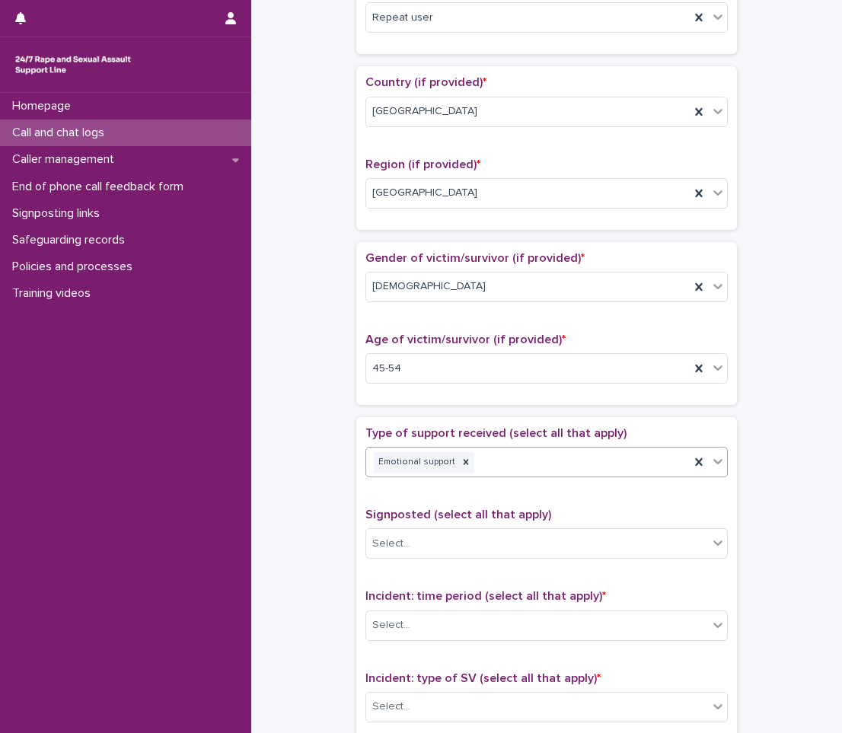
click at [714, 464] on icon at bounding box center [717, 461] width 15 height 15
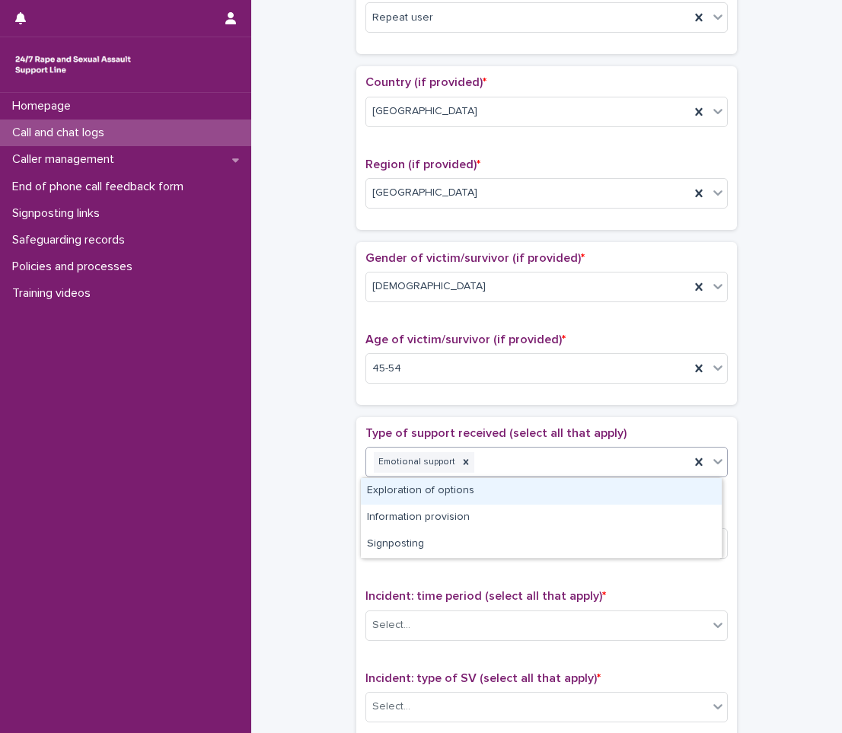
click at [502, 491] on div "Exploration of options" at bounding box center [541, 491] width 361 height 27
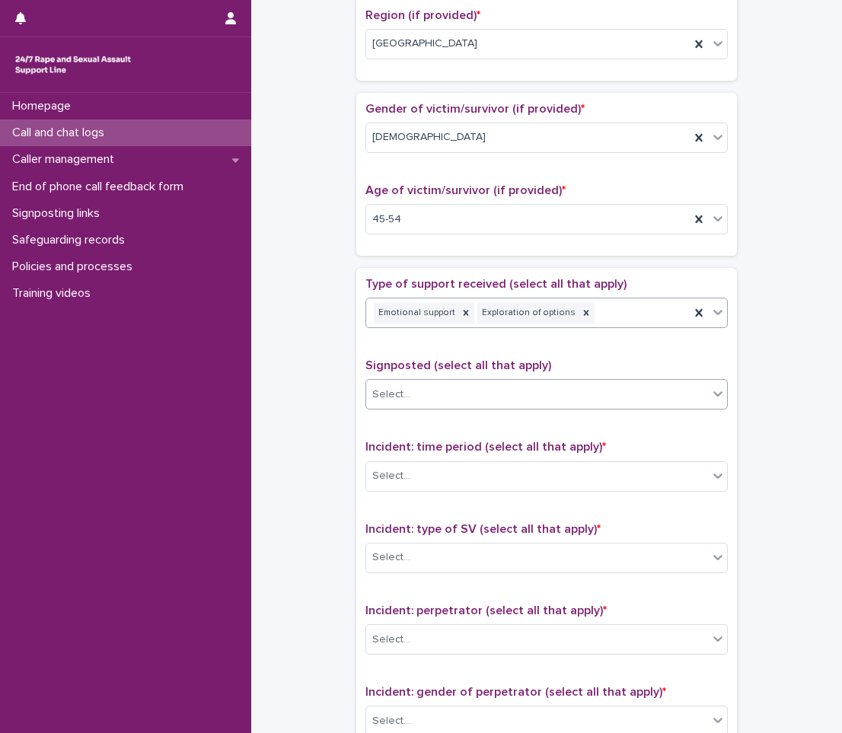
scroll to position [609, 0]
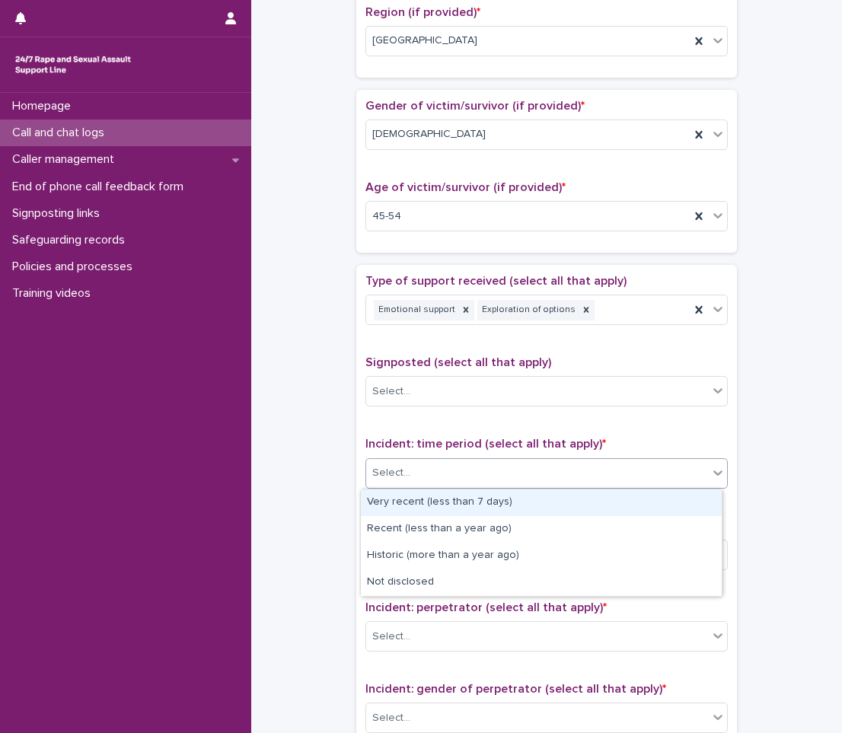
click at [573, 471] on div "Select..." at bounding box center [537, 472] width 342 height 25
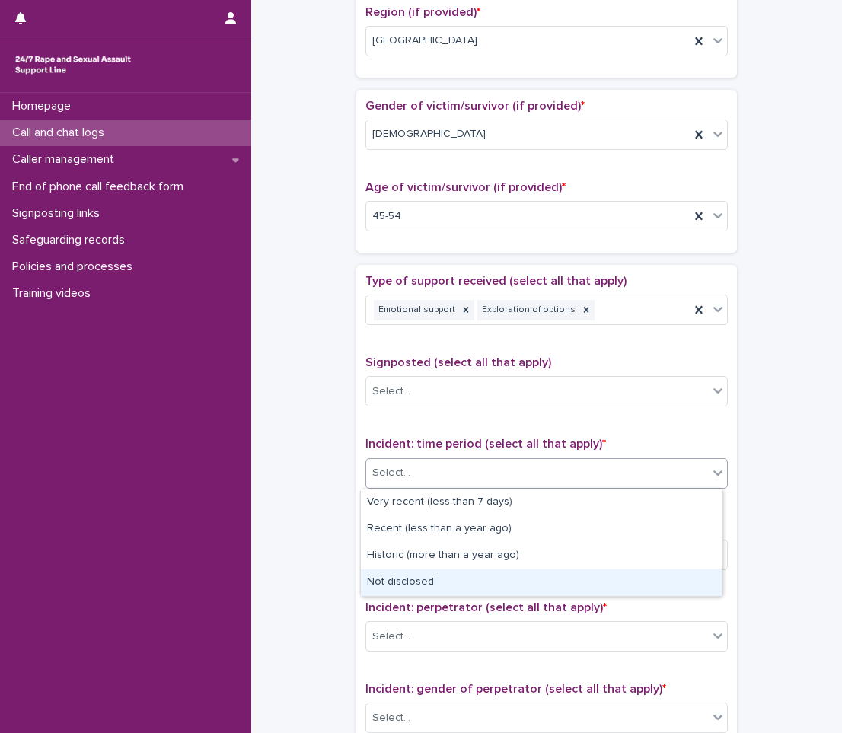
click at [402, 571] on div "Not disclosed" at bounding box center [541, 582] width 361 height 27
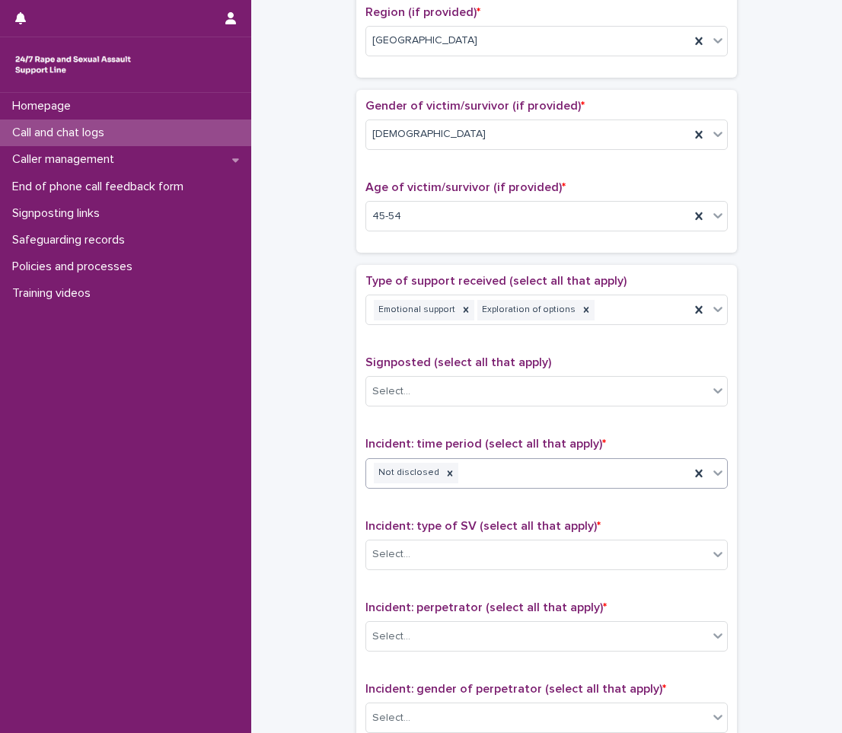
scroll to position [685, 0]
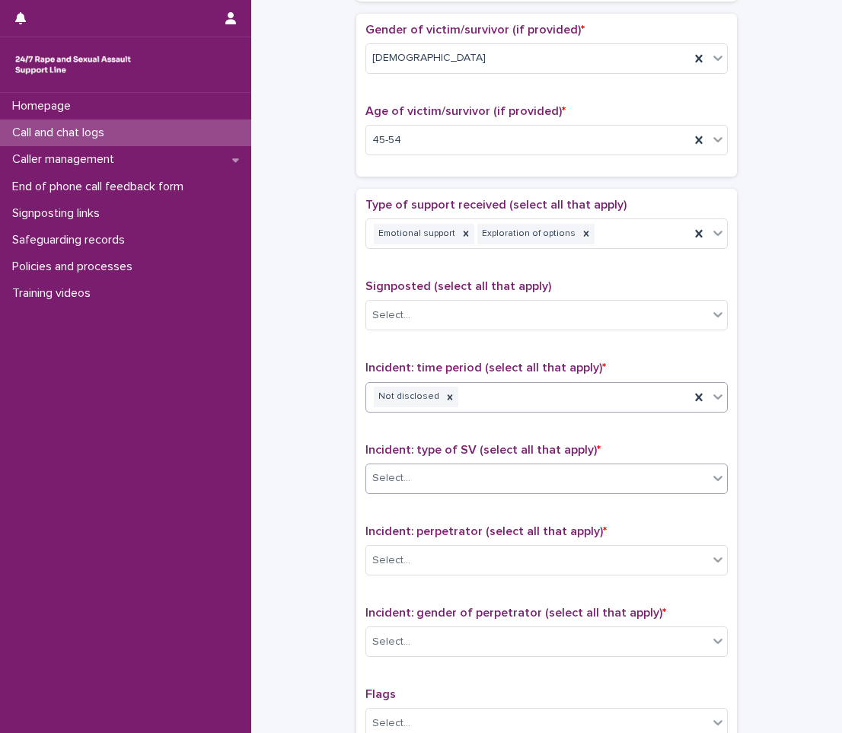
click at [462, 476] on div "Select..." at bounding box center [537, 478] width 342 height 25
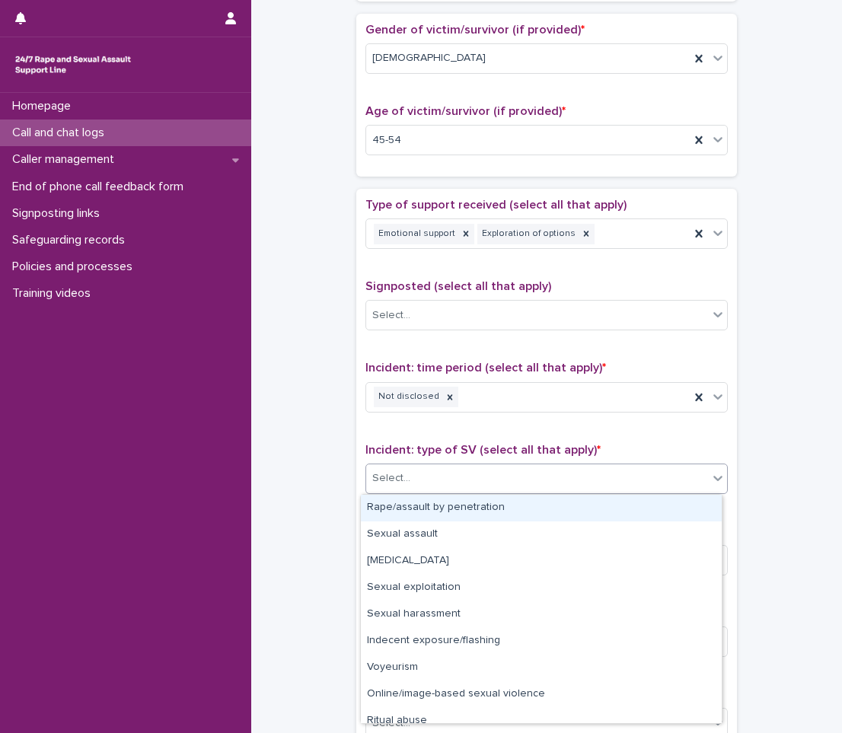
click at [448, 511] on div "Rape/assault by penetration" at bounding box center [541, 508] width 361 height 27
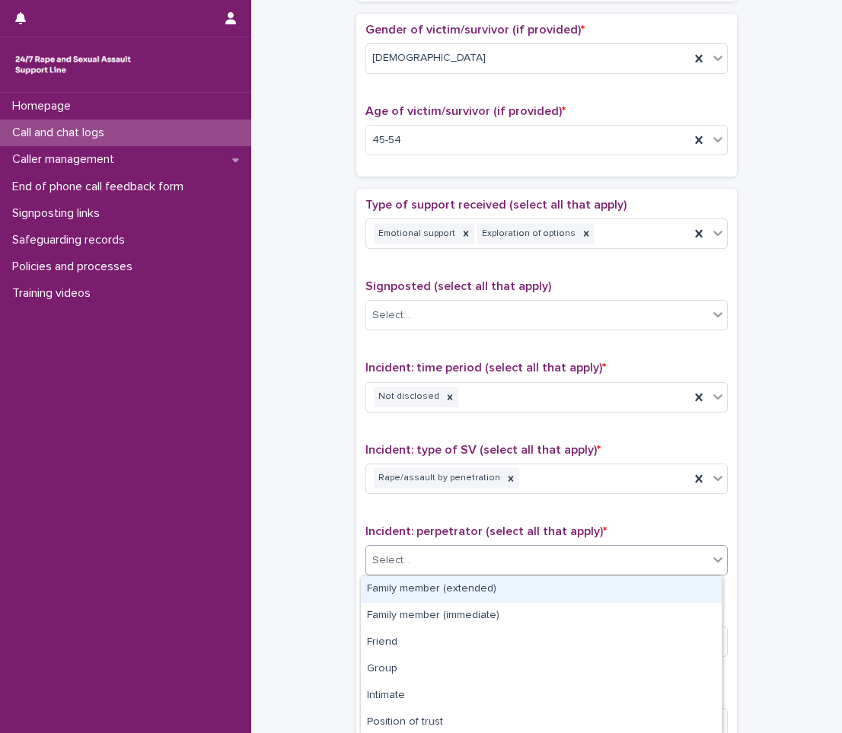
click at [438, 553] on div "Select..." at bounding box center [537, 560] width 342 height 25
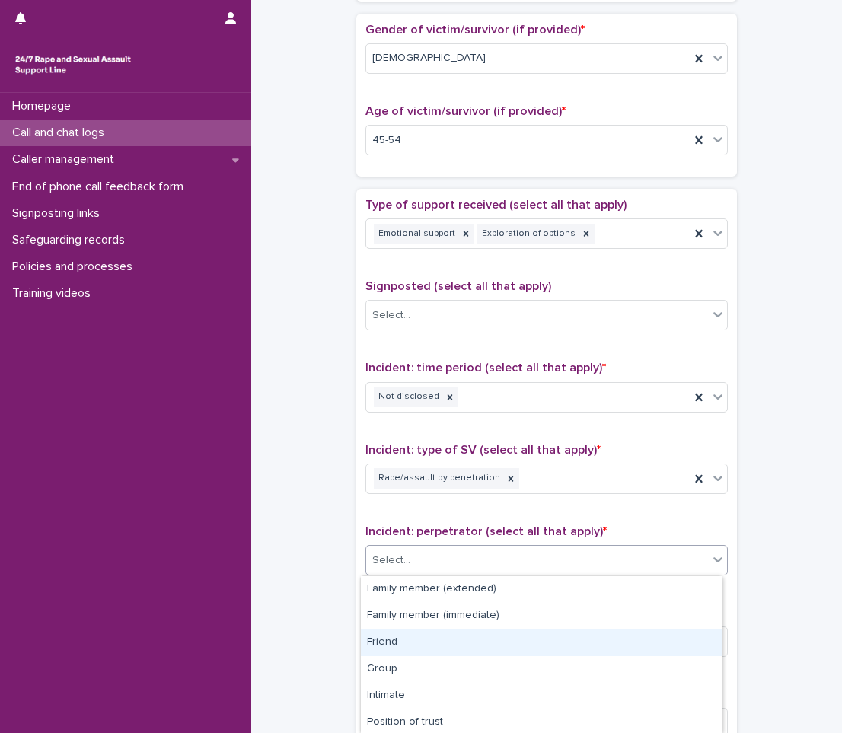
click at [432, 632] on div "Friend" at bounding box center [541, 642] width 361 height 27
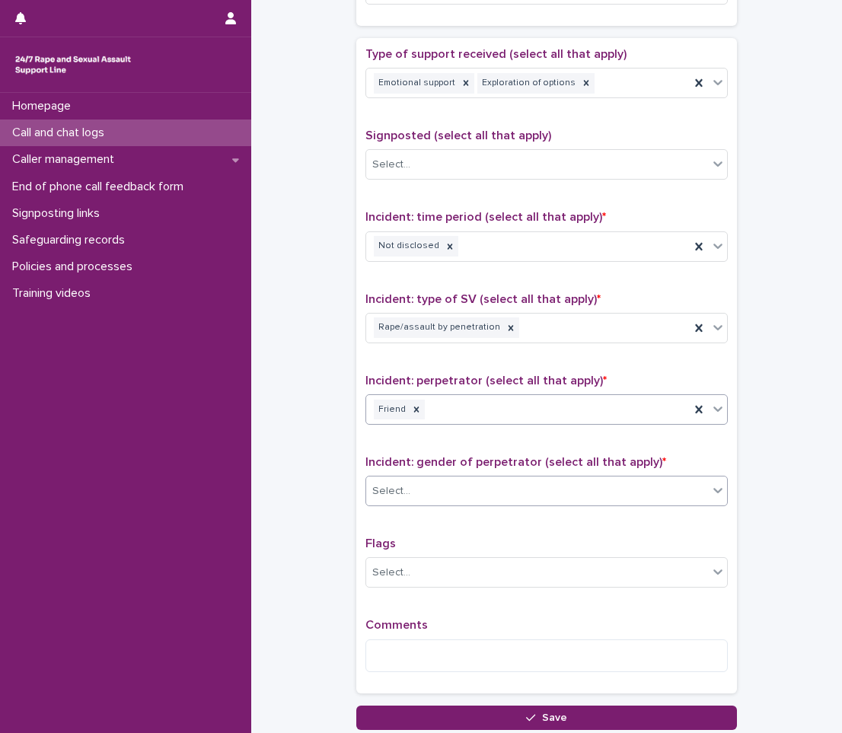
scroll to position [837, 0]
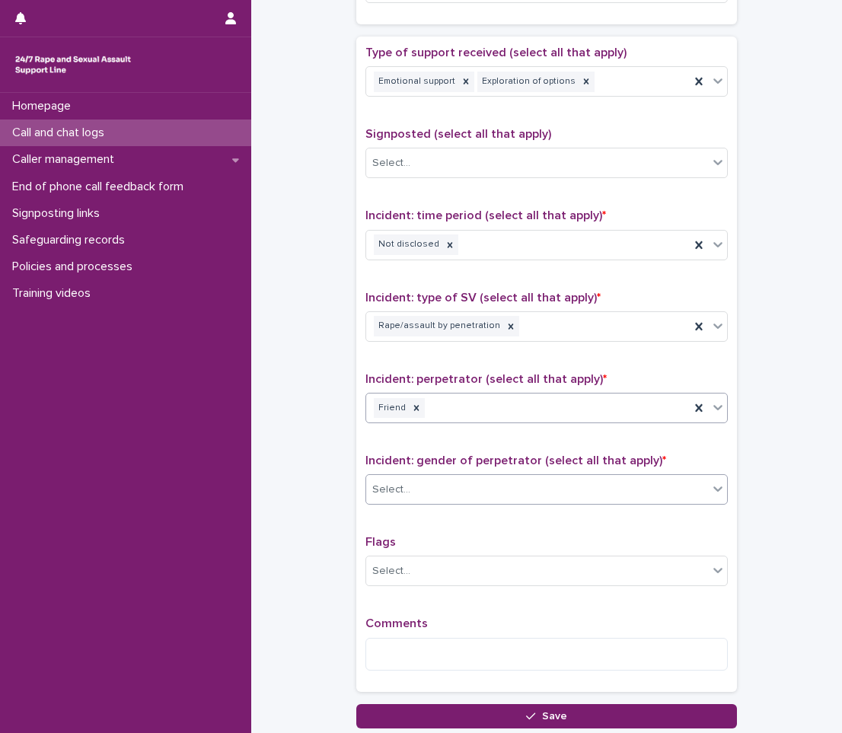
click at [508, 489] on div "Select..." at bounding box center [537, 489] width 342 height 25
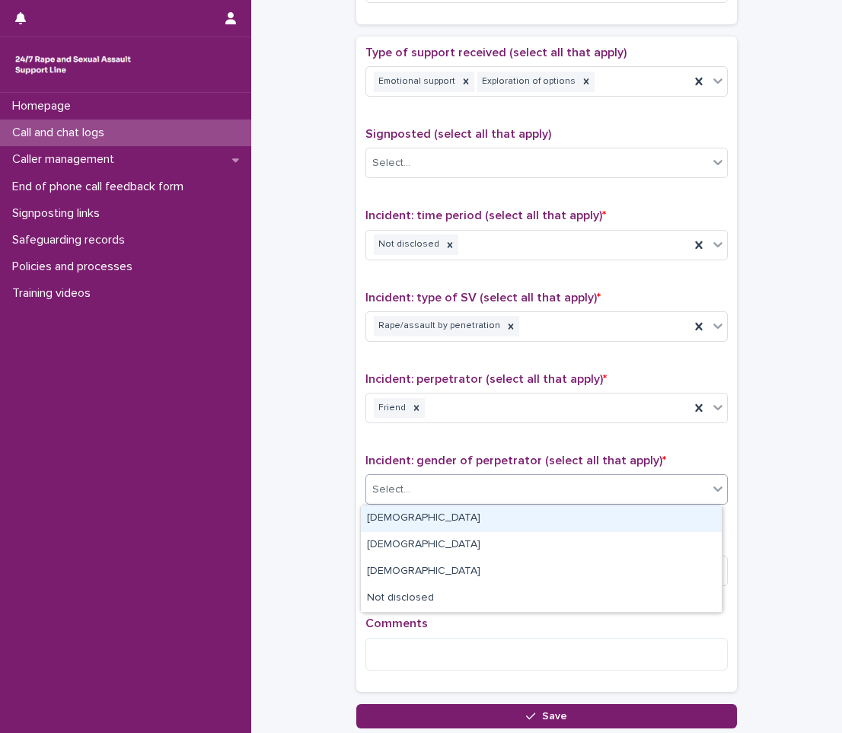
click at [461, 521] on div "[DEMOGRAPHIC_DATA]" at bounding box center [541, 518] width 361 height 27
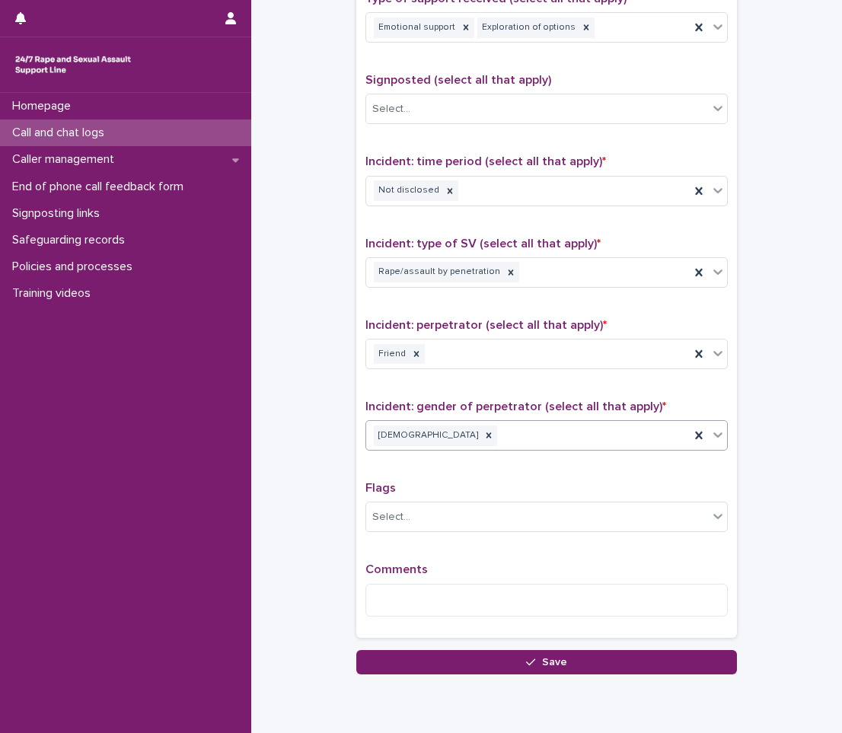
scroll to position [951, 0]
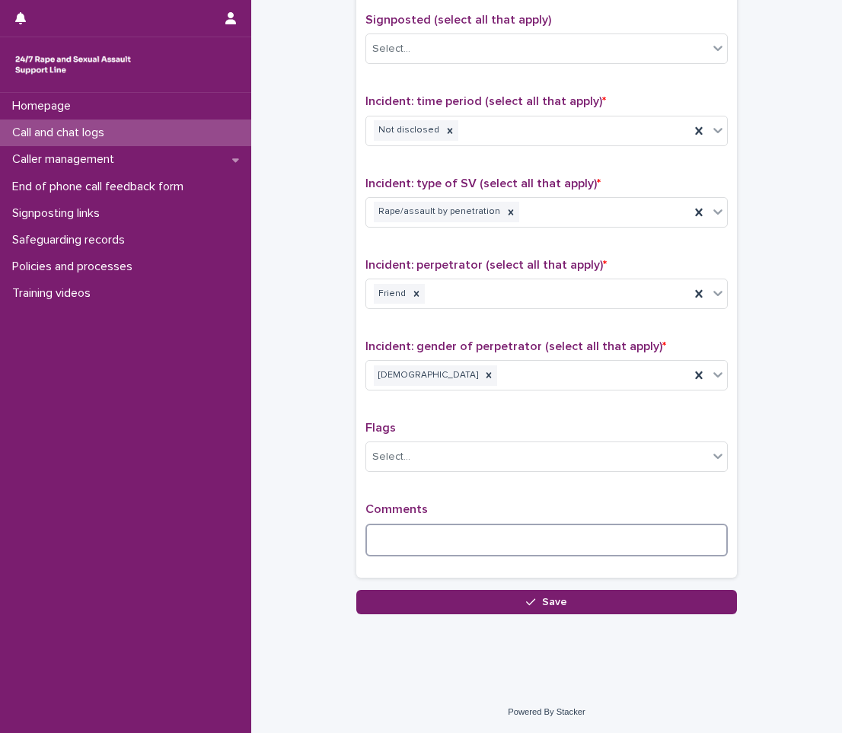
click at [431, 531] on textarea at bounding box center [546, 540] width 362 height 33
type textarea "*"
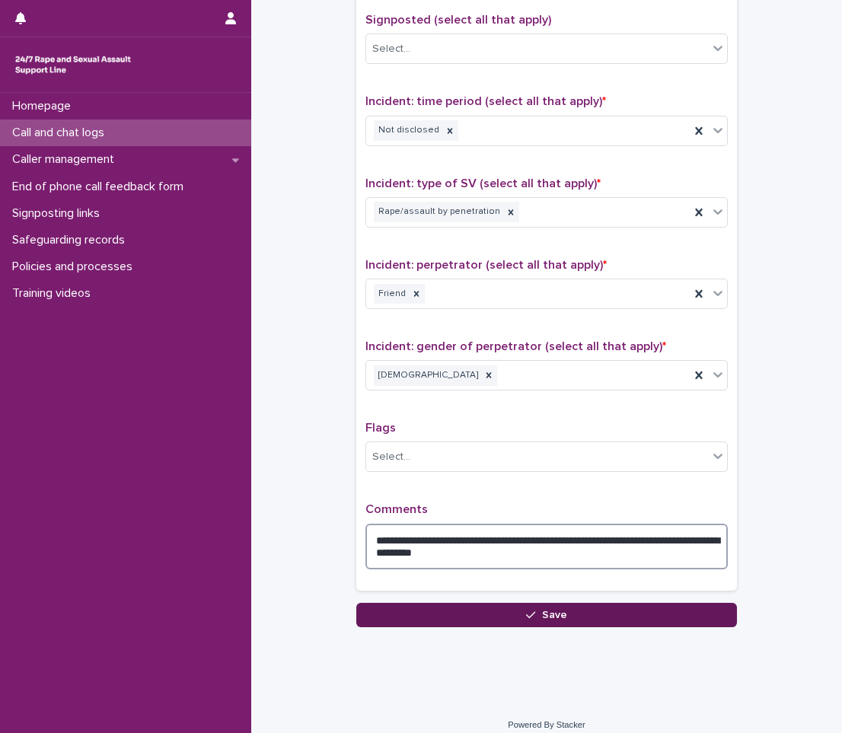
type textarea "**********"
click at [461, 616] on button "Save" at bounding box center [546, 615] width 380 height 24
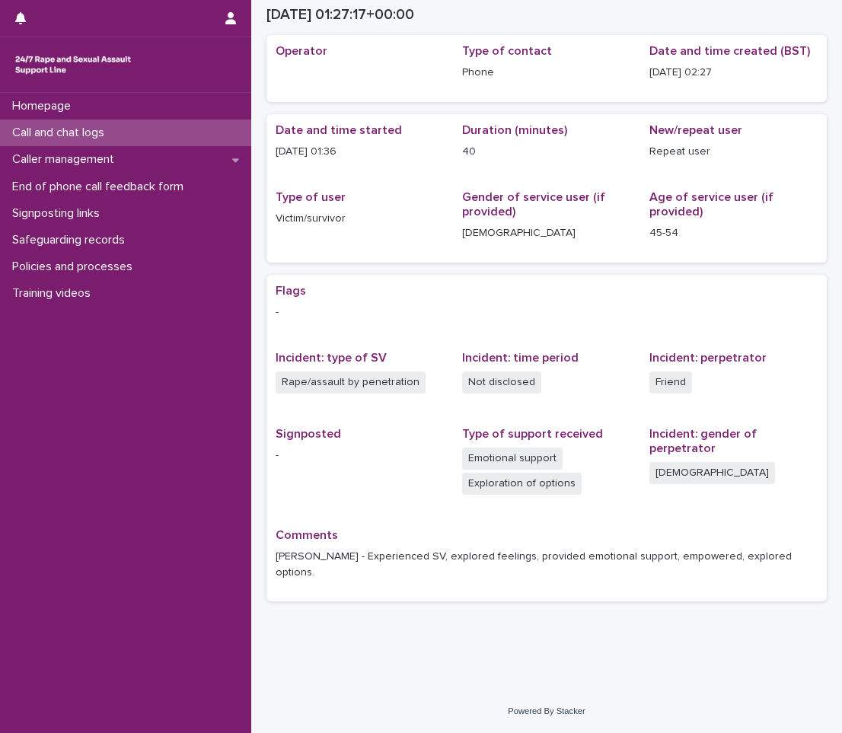
scroll to position [40, 0]
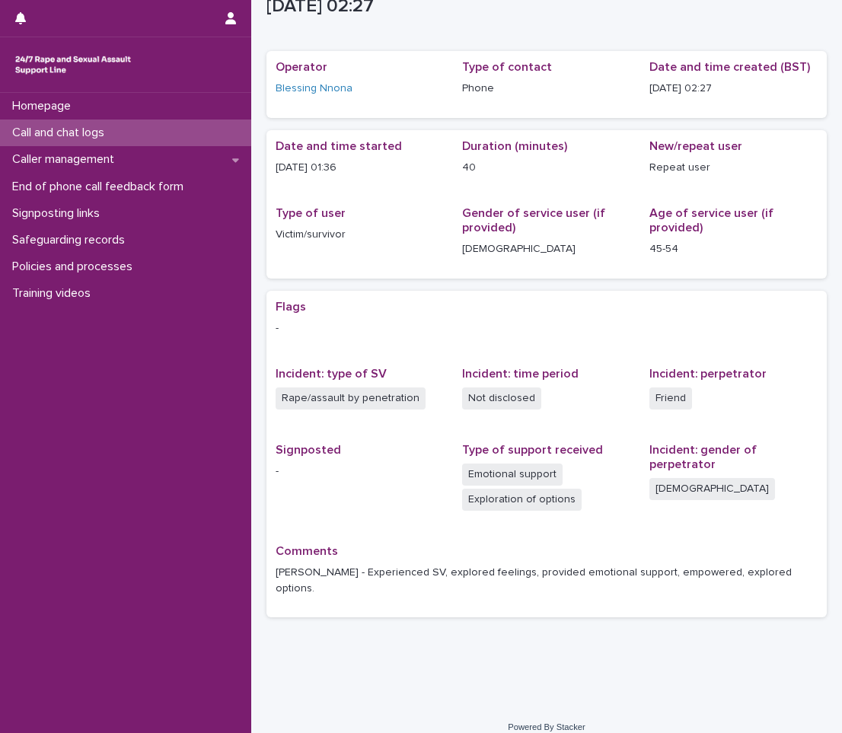
click at [171, 132] on div "Call and chat logs" at bounding box center [125, 132] width 251 height 27
